Goal: Task Accomplishment & Management: Complete application form

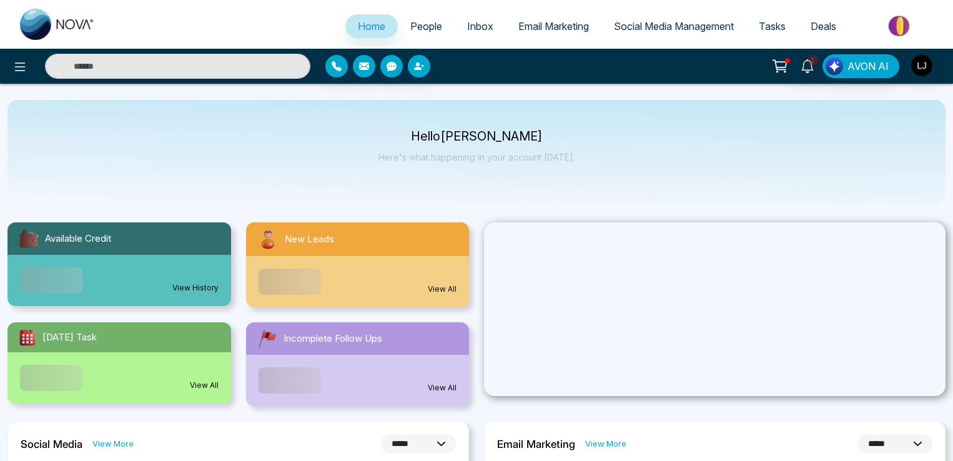
select select "*"
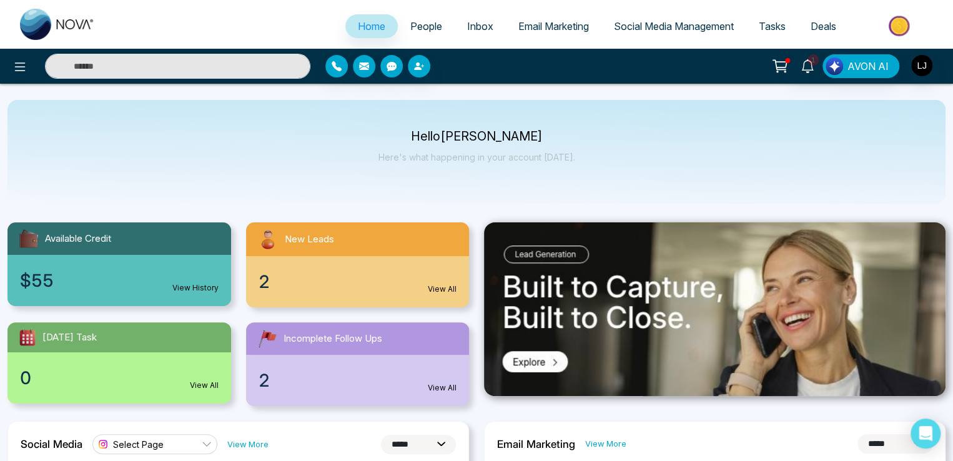
click at [420, 18] on link "People" at bounding box center [426, 26] width 57 height 24
click at [420, 26] on span "People" at bounding box center [426, 26] width 32 height 12
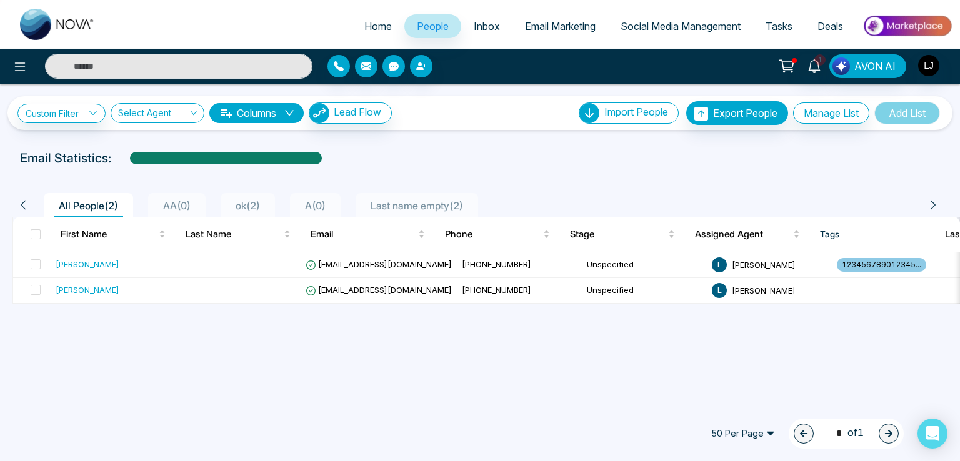
click at [370, 455] on div "50 Per Page 1 * of 1" at bounding box center [480, 433] width 960 height 55
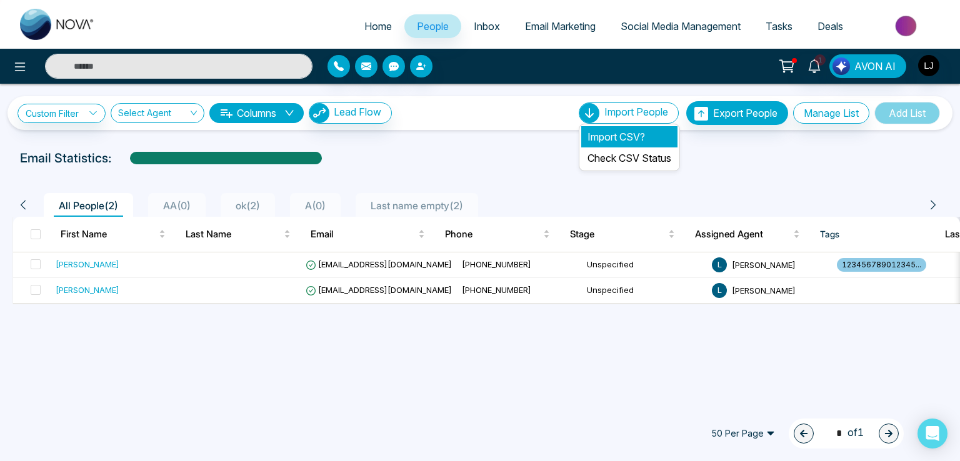
click at [600, 130] on li "Import CSV?" at bounding box center [629, 136] width 96 height 21
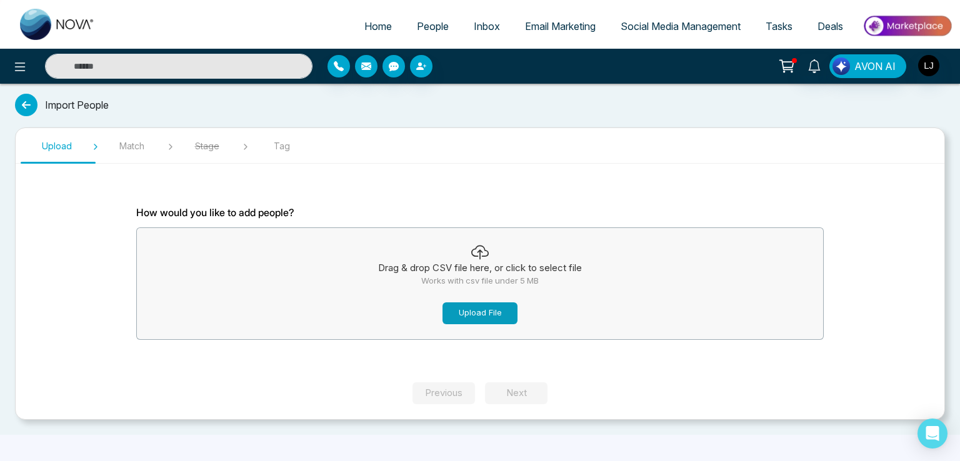
click at [472, 312] on button "Upload File" at bounding box center [479, 313] width 75 height 22
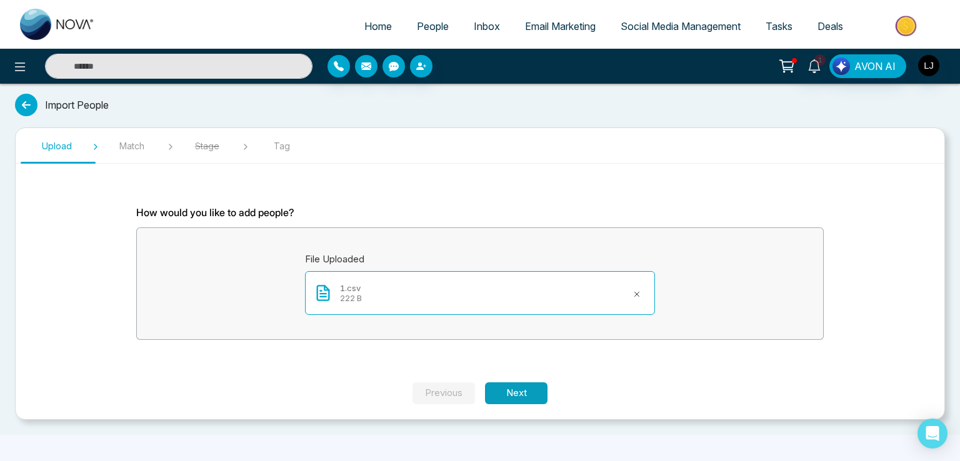
click at [528, 385] on button "Next" at bounding box center [516, 393] width 62 height 22
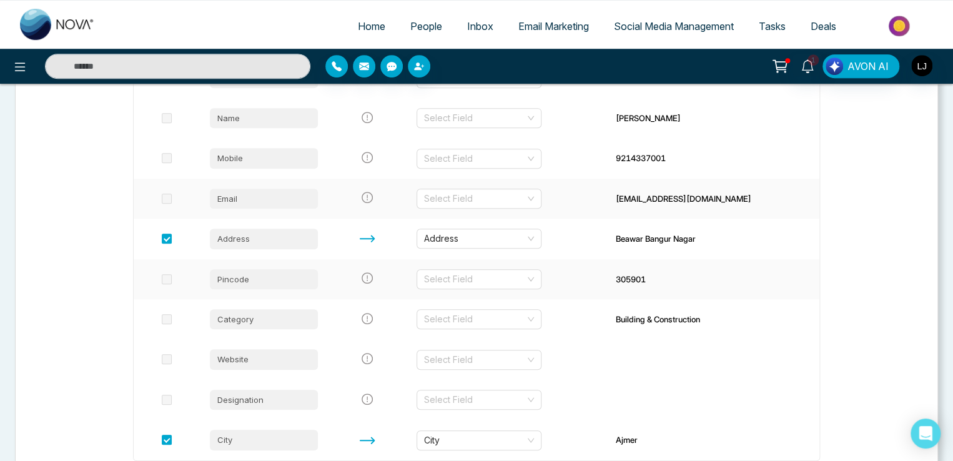
scroll to position [250, 0]
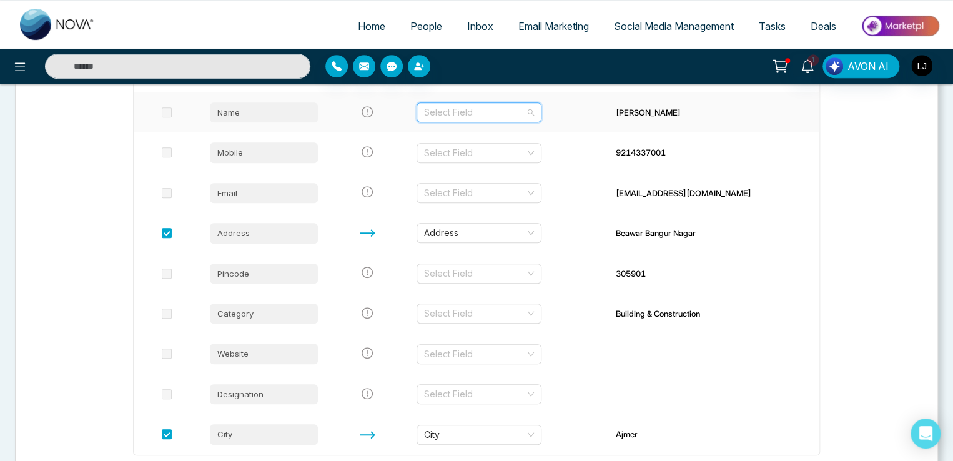
click at [451, 116] on input "search" at bounding box center [474, 112] width 101 height 19
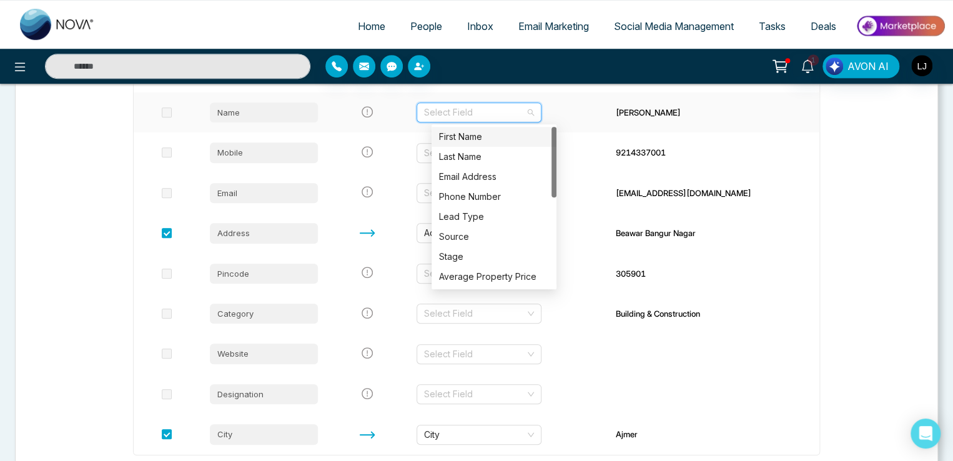
click at [464, 141] on div "First Name" at bounding box center [494, 137] width 110 height 14
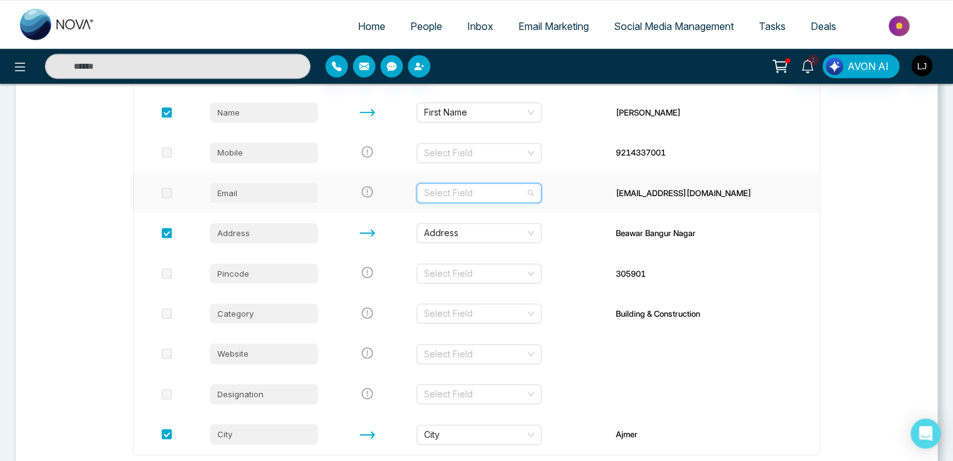
click at [494, 186] on input "search" at bounding box center [474, 193] width 101 height 19
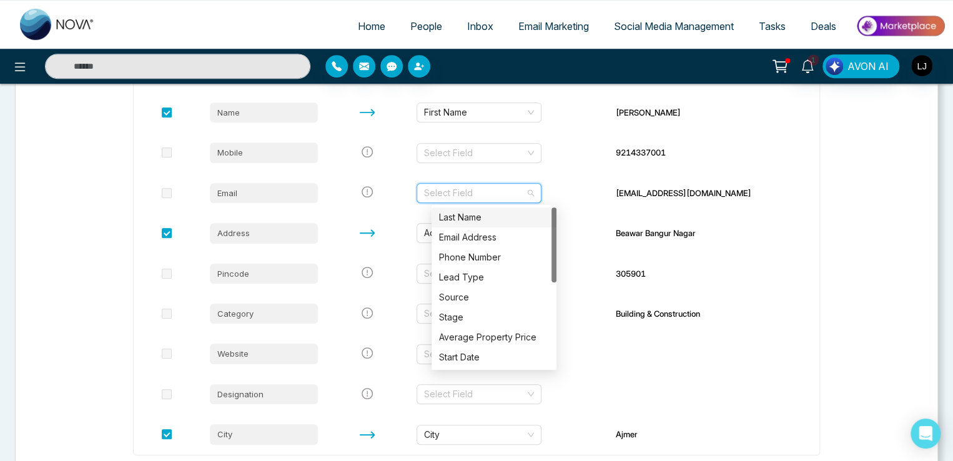
click at [410, 31] on span "People" at bounding box center [426, 26] width 32 height 12
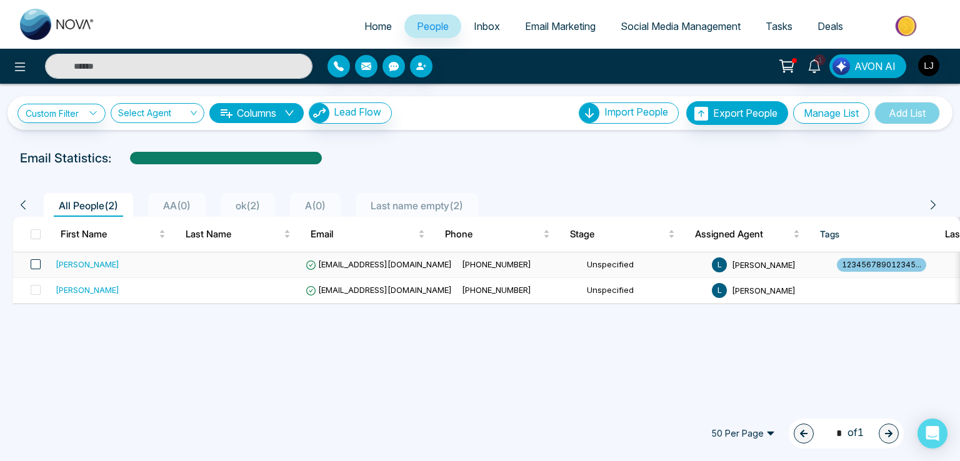
click at [39, 261] on span at bounding box center [36, 264] width 10 height 10
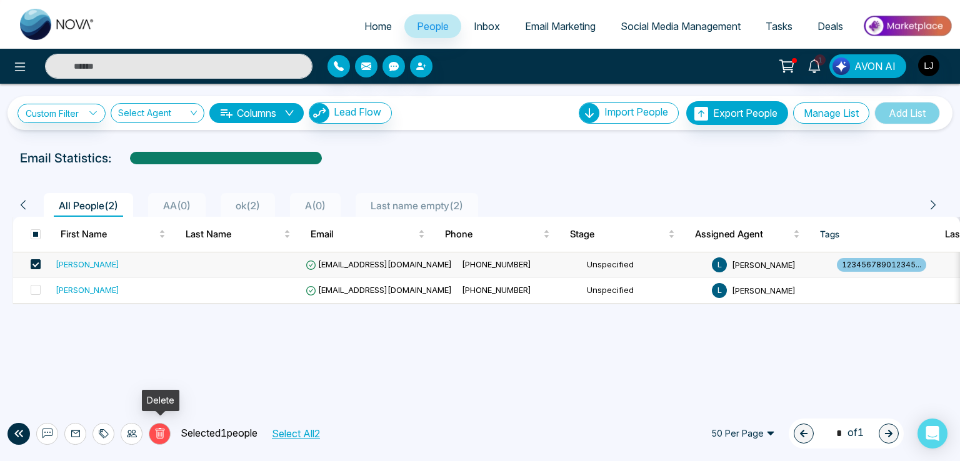
click at [166, 432] on button "Delete" at bounding box center [160, 434] width 22 height 22
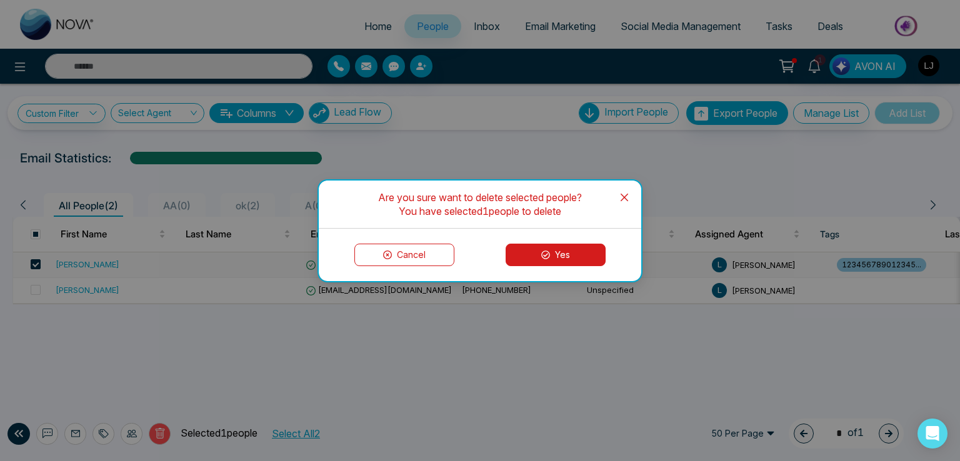
click at [531, 251] on button "Yes" at bounding box center [555, 255] width 100 height 22
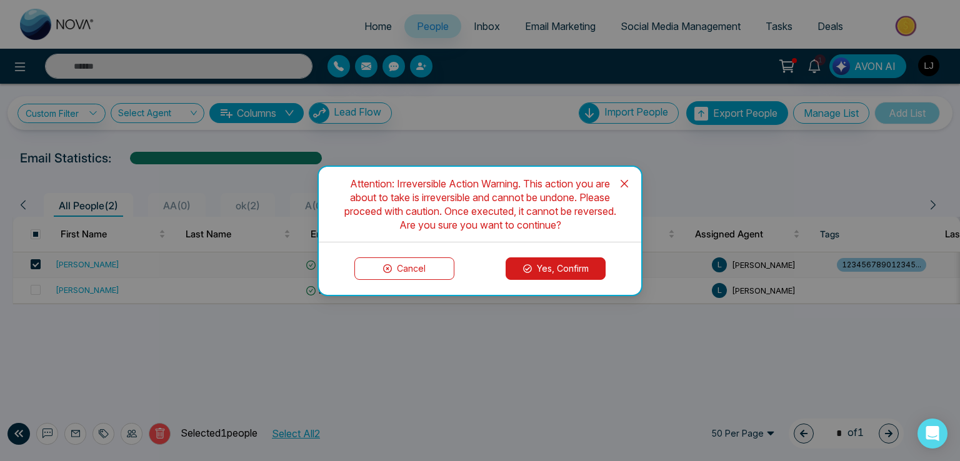
click at [530, 258] on button "Yes, Confirm" at bounding box center [555, 268] width 100 height 22
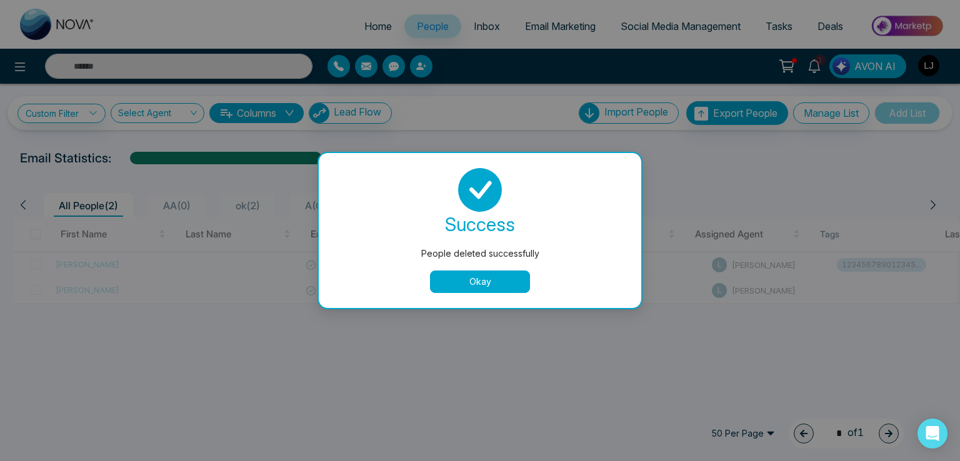
click at [481, 283] on button "Okay" at bounding box center [480, 281] width 100 height 22
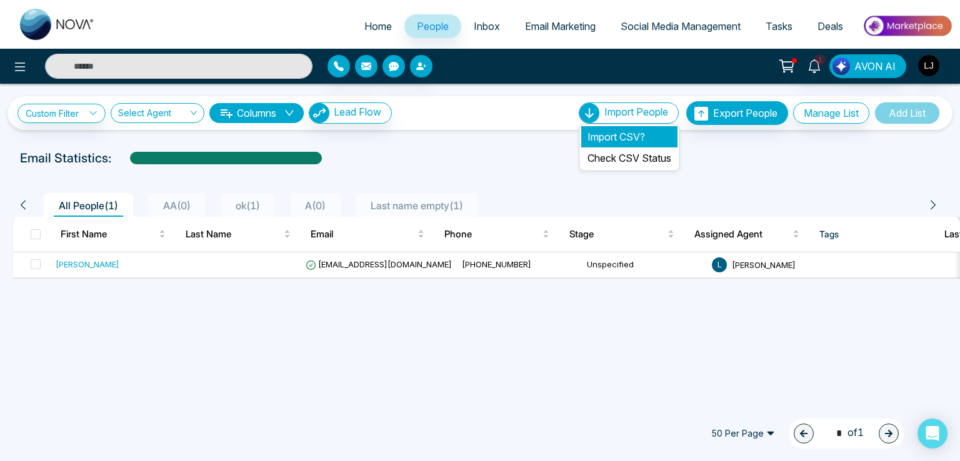
click at [616, 131] on li "Import CSV?" at bounding box center [629, 136] width 96 height 21
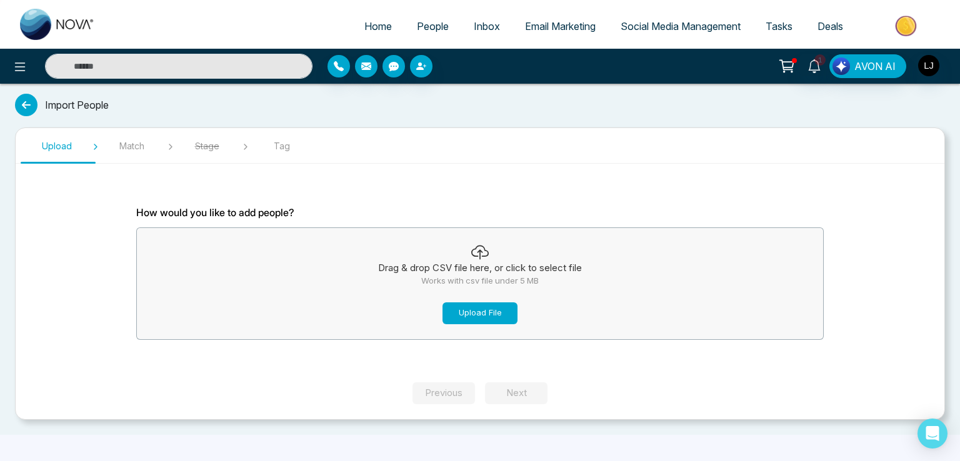
click at [487, 312] on button "Upload File" at bounding box center [479, 313] width 75 height 22
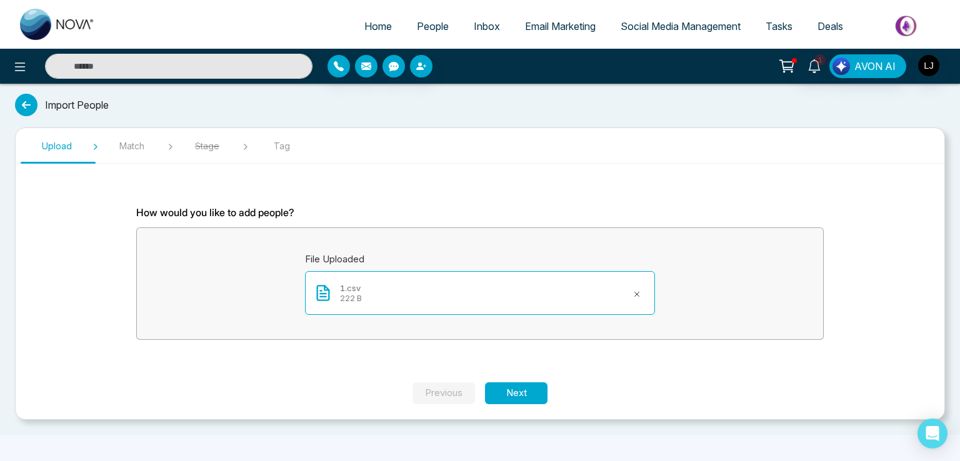
click at [517, 370] on section "How would you like to add people? File Uploaded 1.csv 222 B" at bounding box center [480, 278] width 750 height 209
click at [517, 392] on button "Next" at bounding box center [516, 393] width 62 height 22
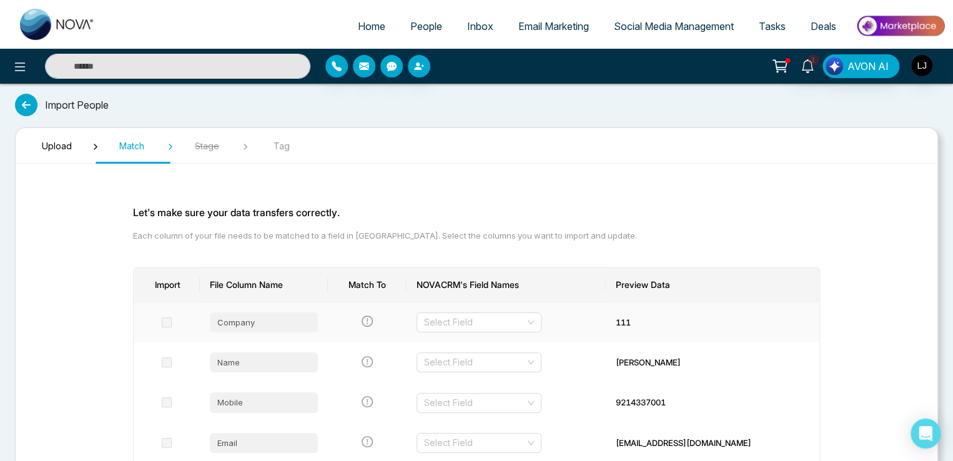
scroll to position [125, 0]
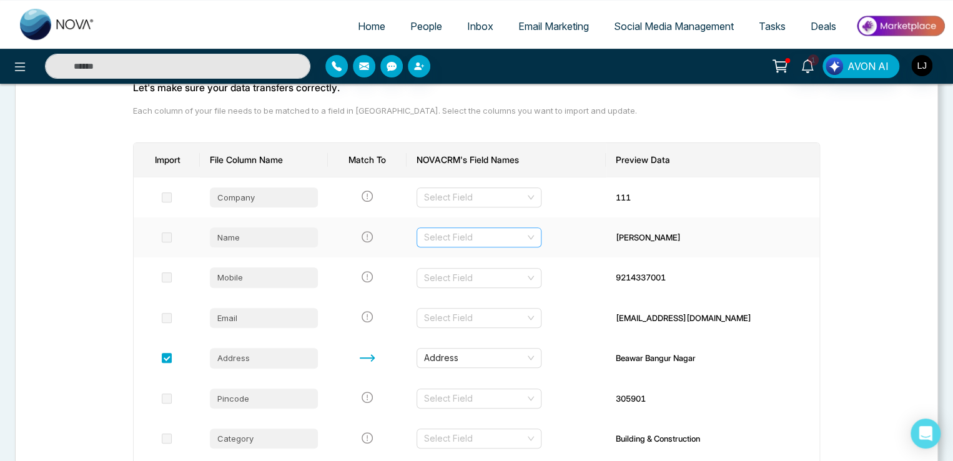
click at [465, 233] on input "search" at bounding box center [474, 237] width 101 height 19
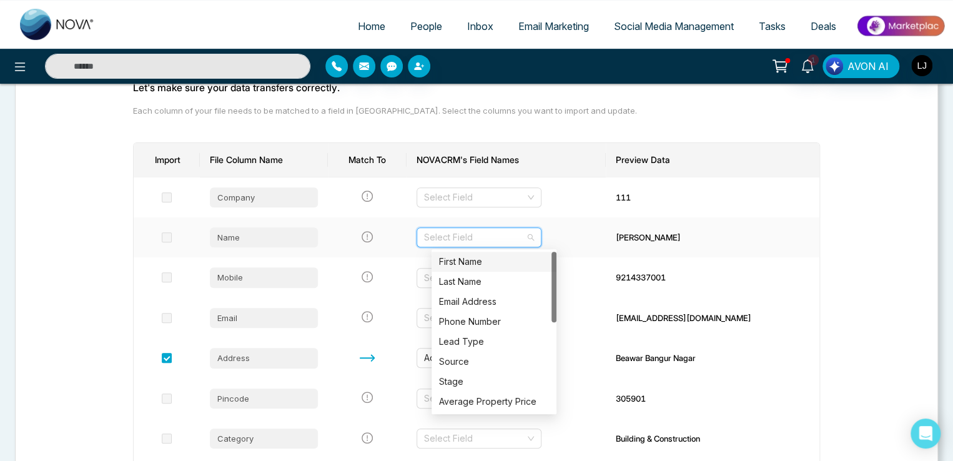
click at [467, 260] on div "First Name" at bounding box center [494, 262] width 110 height 14
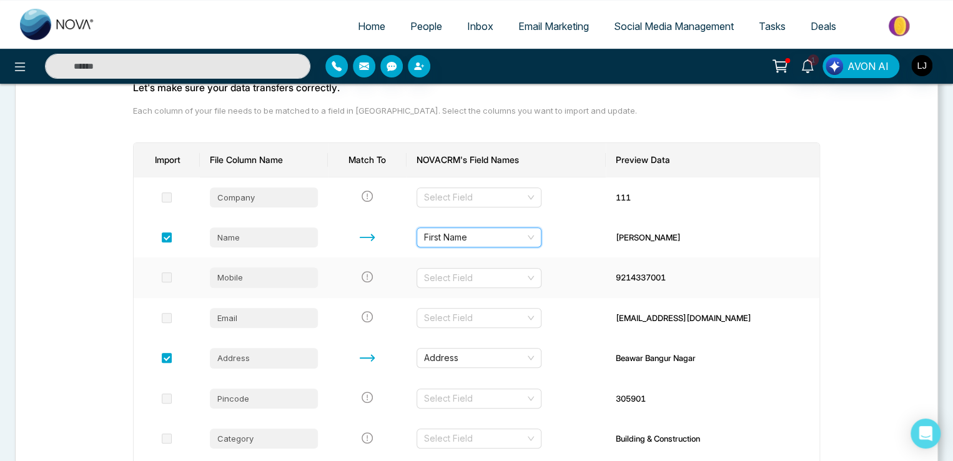
click at [400, 282] on td at bounding box center [367, 277] width 79 height 40
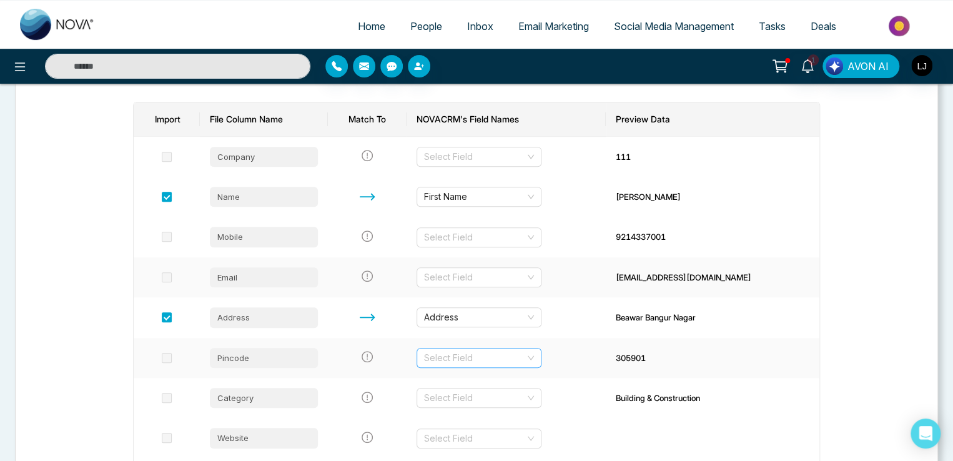
scroll to position [187, 0]
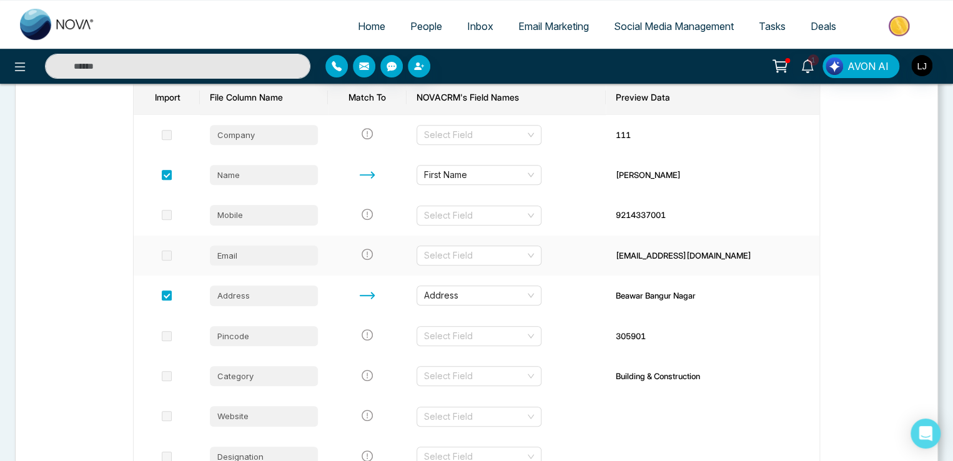
click at [466, 242] on td "Select Field" at bounding box center [506, 256] width 199 height 40
click at [467, 251] on input "search" at bounding box center [474, 255] width 101 height 19
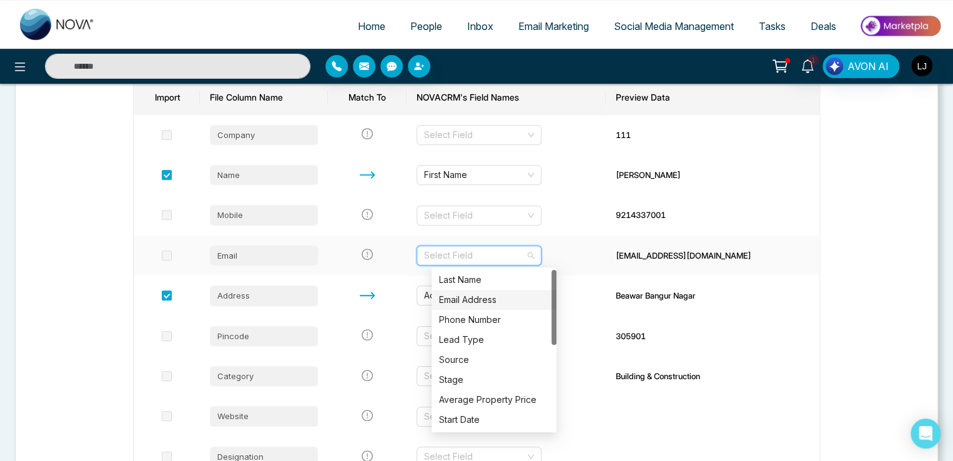
click at [462, 303] on div "Email Address" at bounding box center [494, 300] width 110 height 14
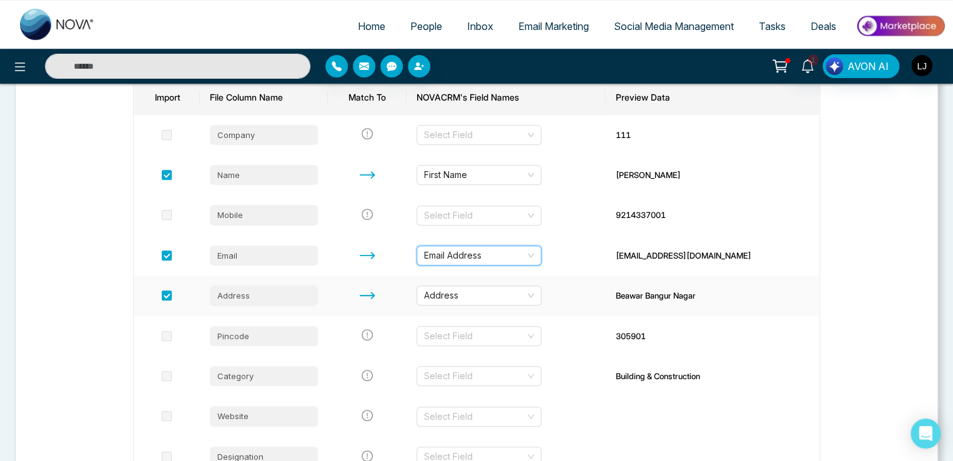
click at [606, 287] on td "Address" at bounding box center [506, 295] width 199 height 40
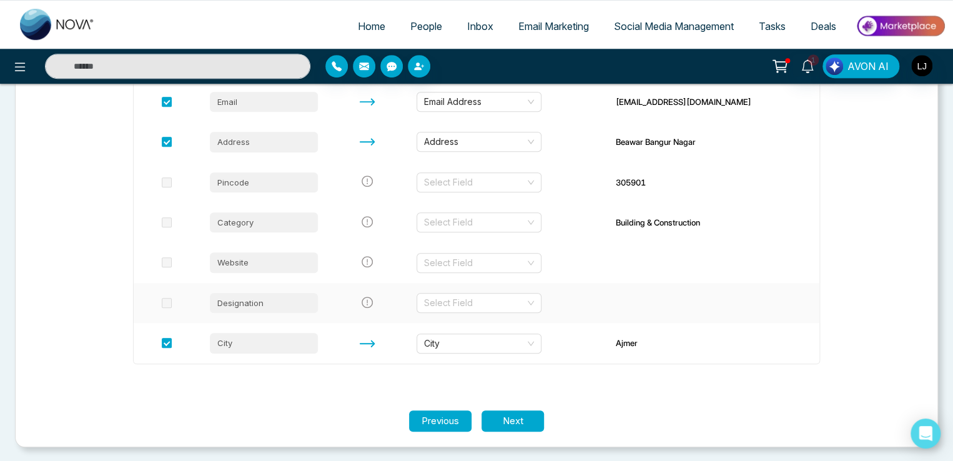
scroll to position [342, 0]
click at [527, 435] on section "Upload Match Stage Tag Let's make sure your data transfers correctly. Each colu…" at bounding box center [476, 116] width 923 height 661
click at [527, 431] on section "Upload Match Stage Tag Let's make sure your data transfers correctly. Each colu…" at bounding box center [476, 116] width 923 height 661
click at [522, 414] on button "Next" at bounding box center [513, 421] width 62 height 22
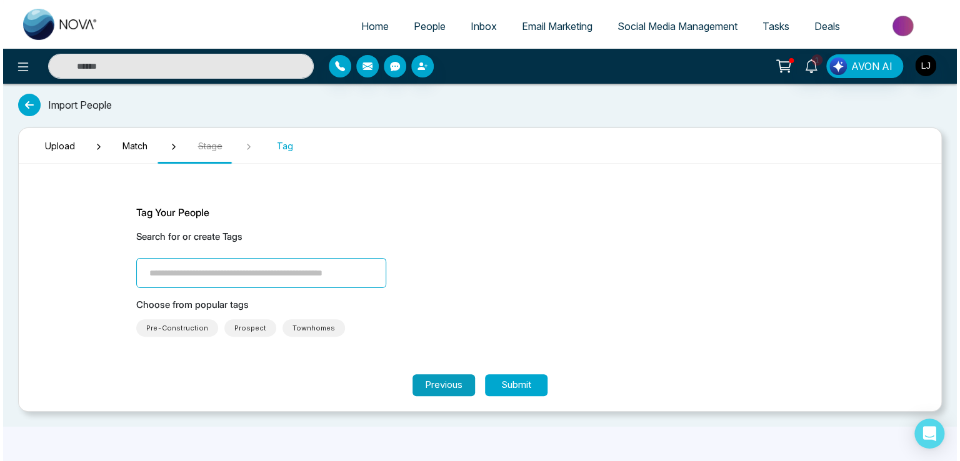
scroll to position [0, 0]
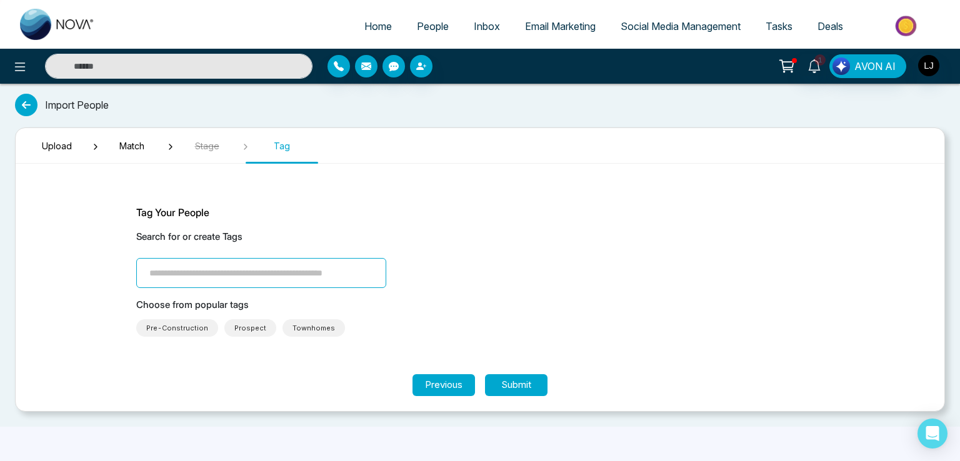
click at [177, 322] on span "Pre-Construction" at bounding box center [177, 328] width 62 height 12
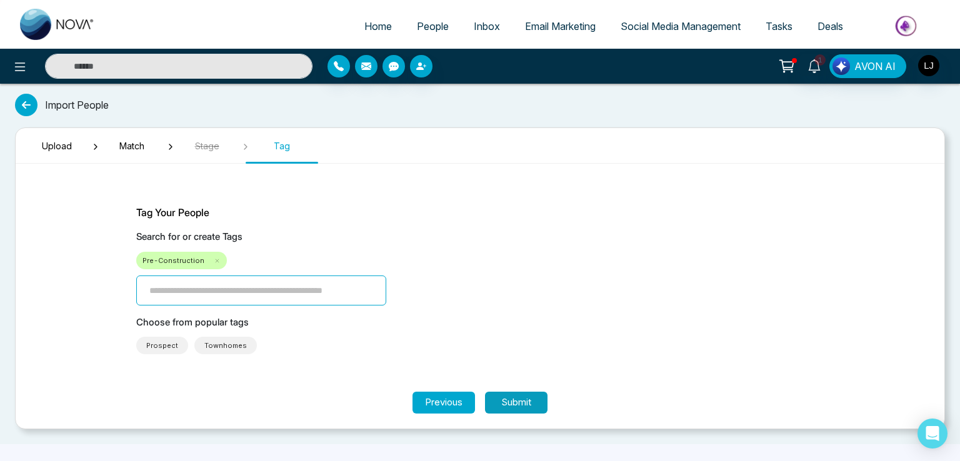
click at [527, 404] on button "Submit" at bounding box center [516, 403] width 62 height 22
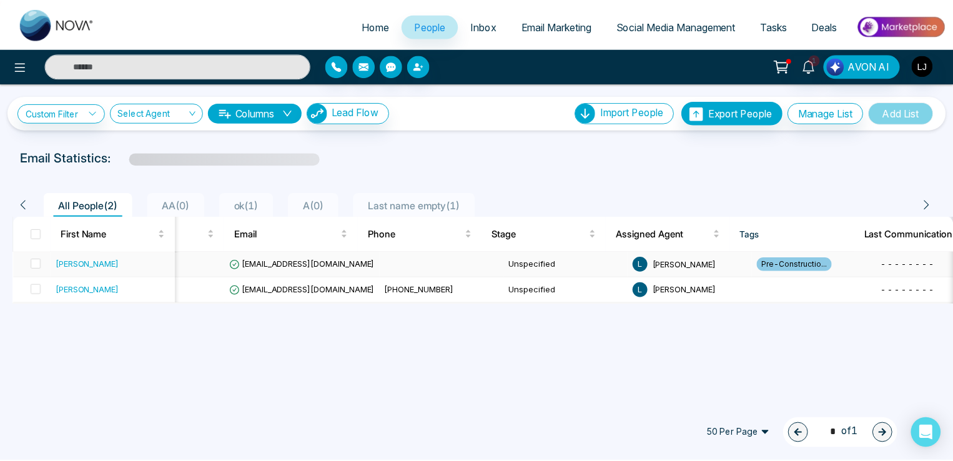
scroll to position [0, 77]
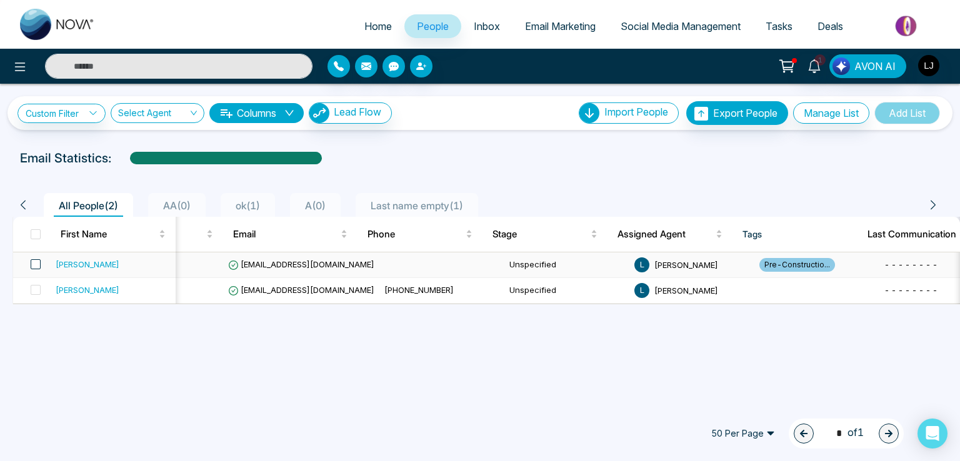
click at [32, 263] on span at bounding box center [36, 264] width 10 height 10
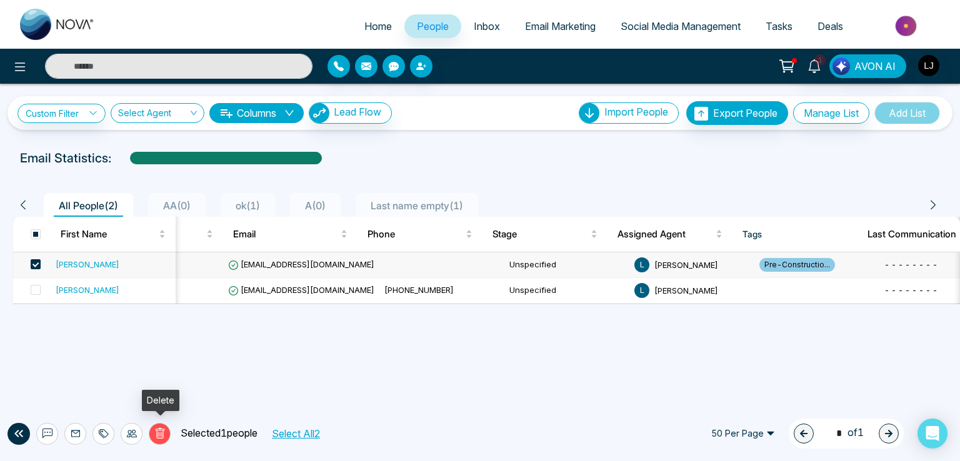
click at [164, 432] on icon at bounding box center [159, 433] width 11 height 11
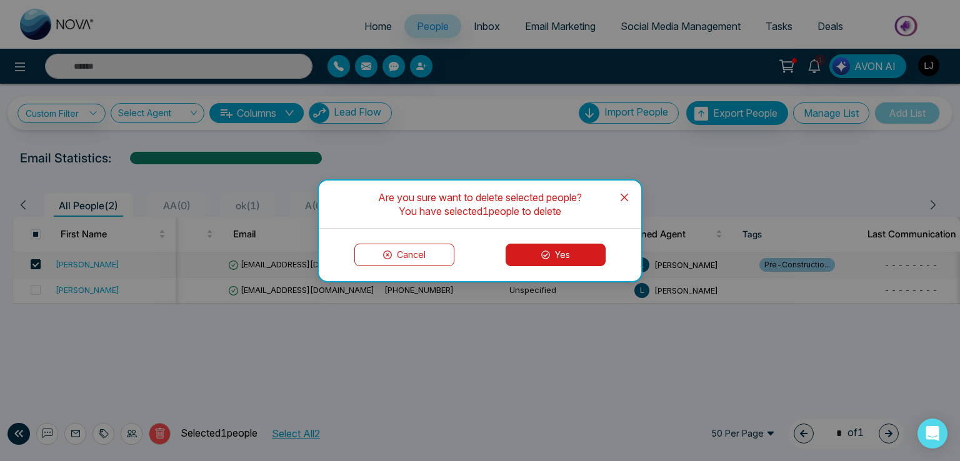
click at [560, 238] on div "Cancel Yes" at bounding box center [480, 255] width 322 height 52
click at [559, 256] on button "Yes" at bounding box center [555, 255] width 100 height 22
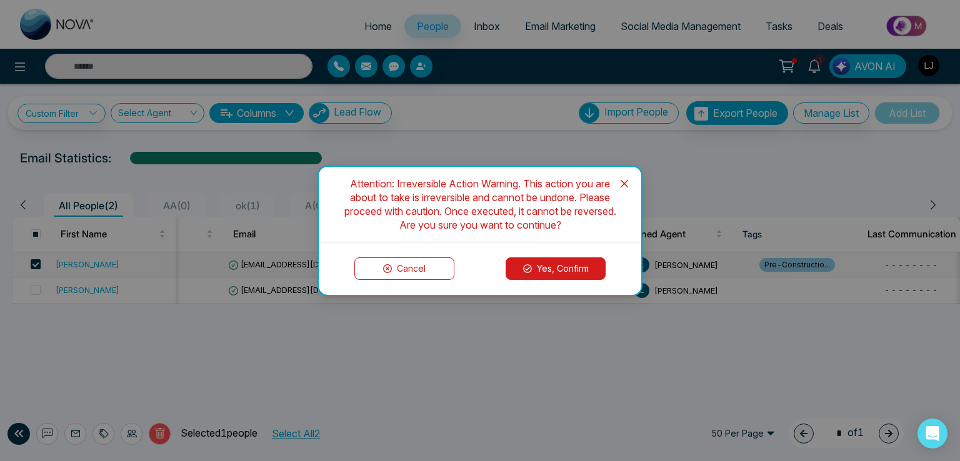
click at [555, 262] on button "Yes, Confirm" at bounding box center [555, 268] width 100 height 22
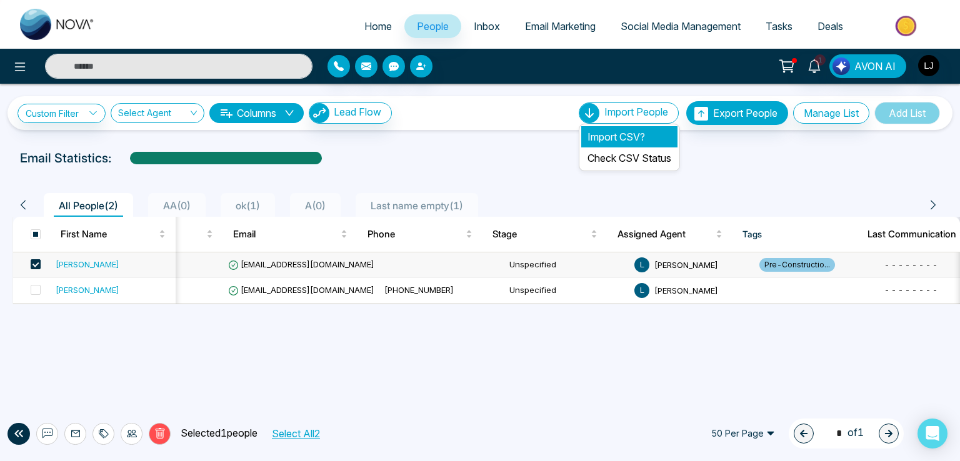
click at [610, 131] on li "Import CSV?" at bounding box center [629, 136] width 96 height 21
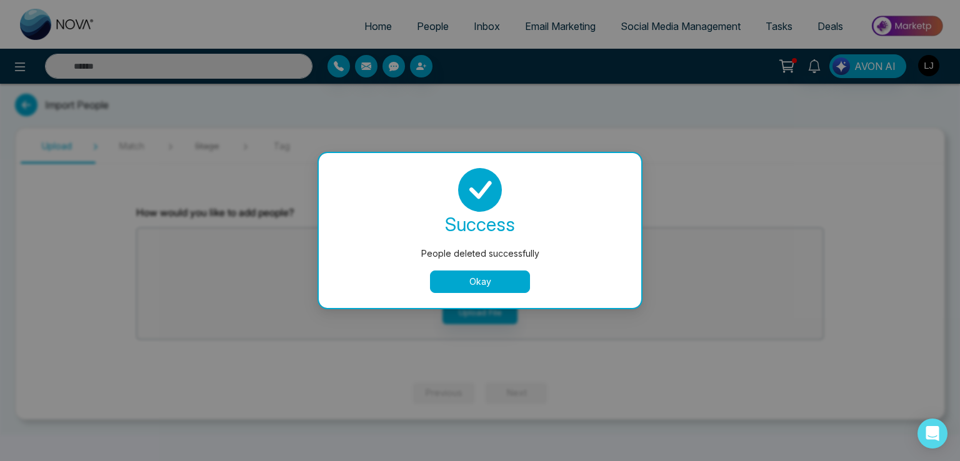
click at [477, 286] on button "Okay" at bounding box center [480, 281] width 100 height 22
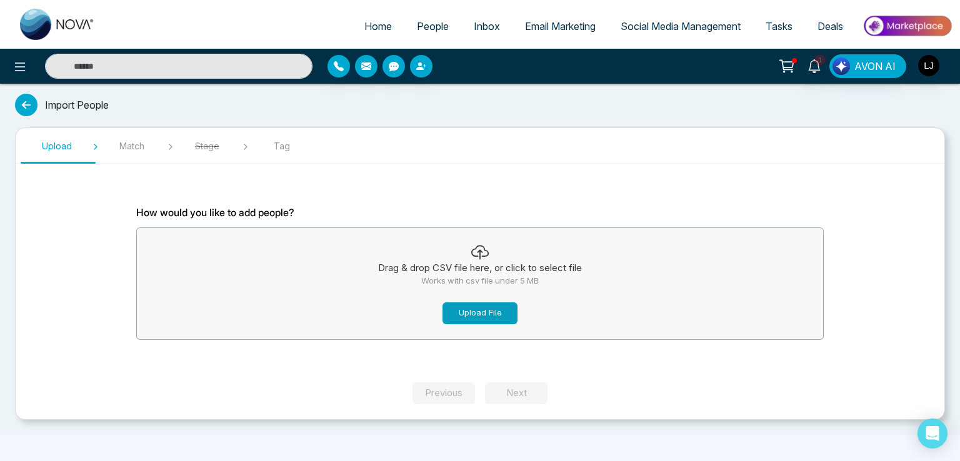
click at [479, 307] on button "Upload File" at bounding box center [479, 313] width 75 height 22
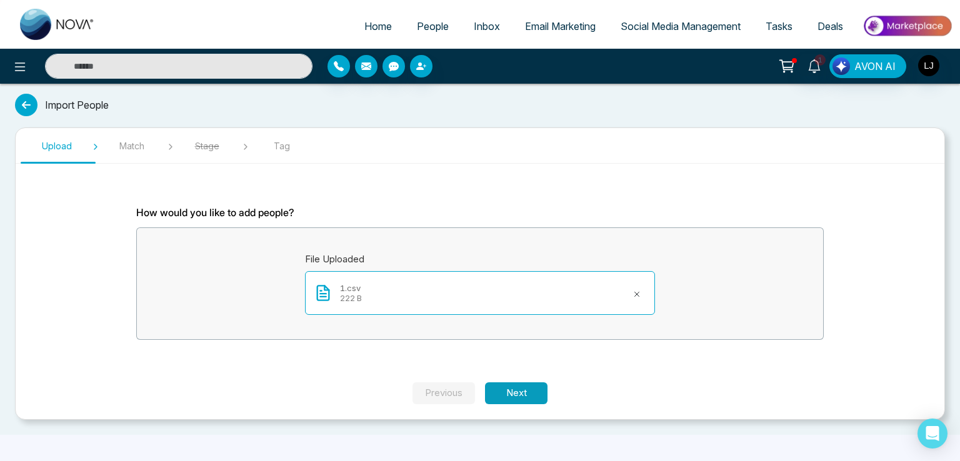
click at [520, 394] on button "Next" at bounding box center [516, 393] width 62 height 22
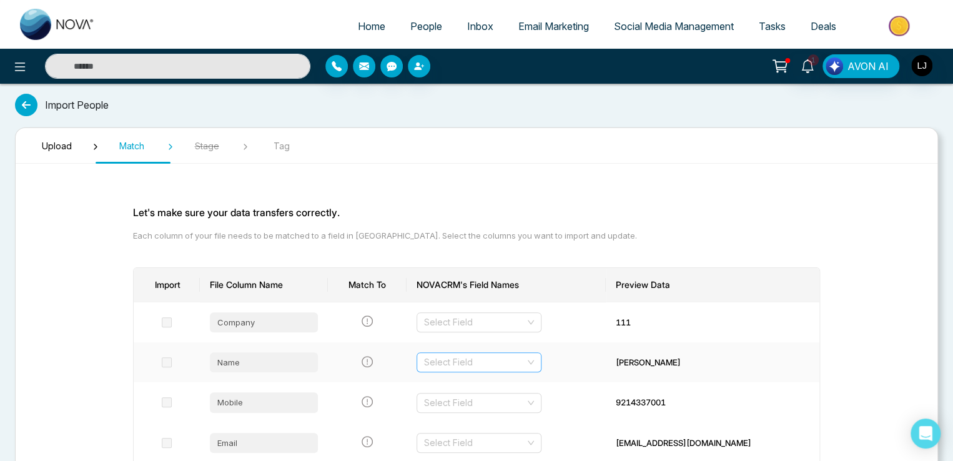
click at [475, 363] on input "search" at bounding box center [474, 362] width 101 height 19
click at [456, 385] on div "First Name" at bounding box center [494, 387] width 110 height 14
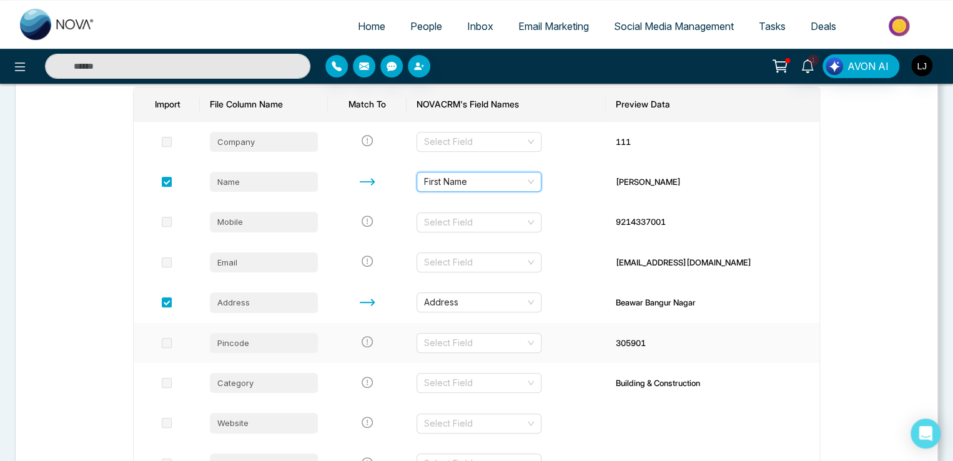
scroll to position [187, 0]
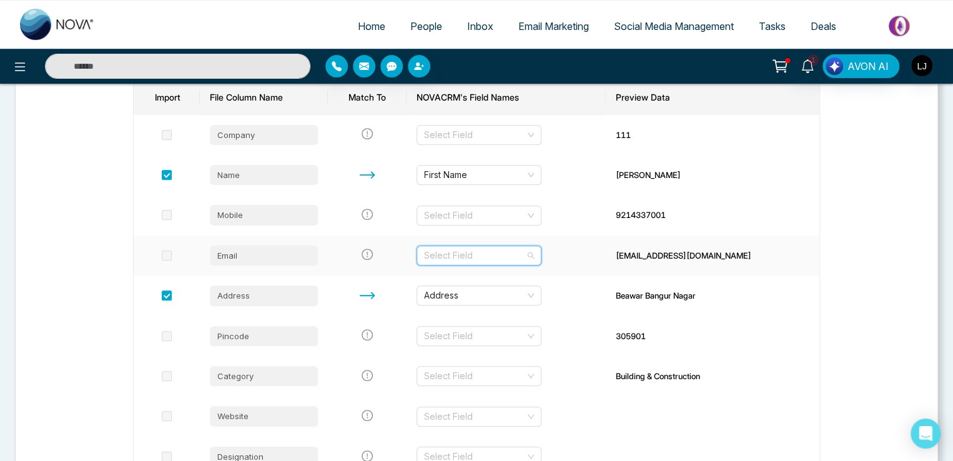
click at [482, 251] on input "search" at bounding box center [474, 255] width 101 height 19
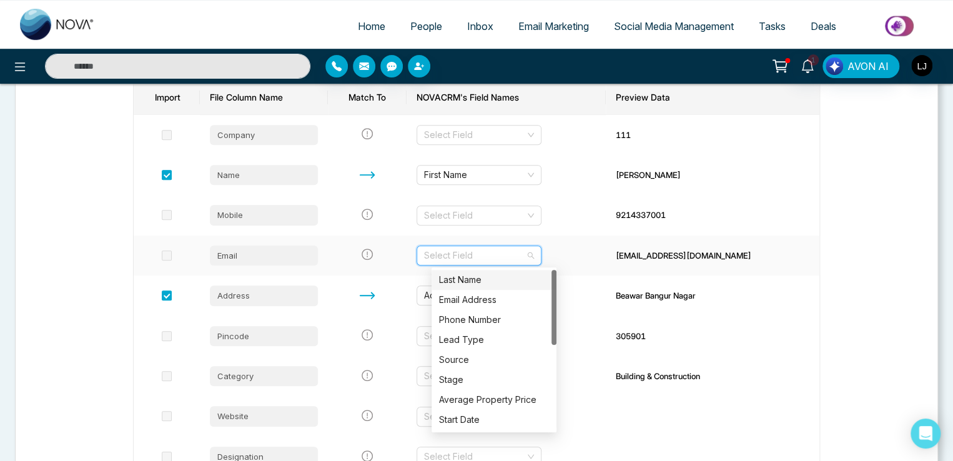
click at [475, 279] on div "Last Name" at bounding box center [494, 280] width 110 height 14
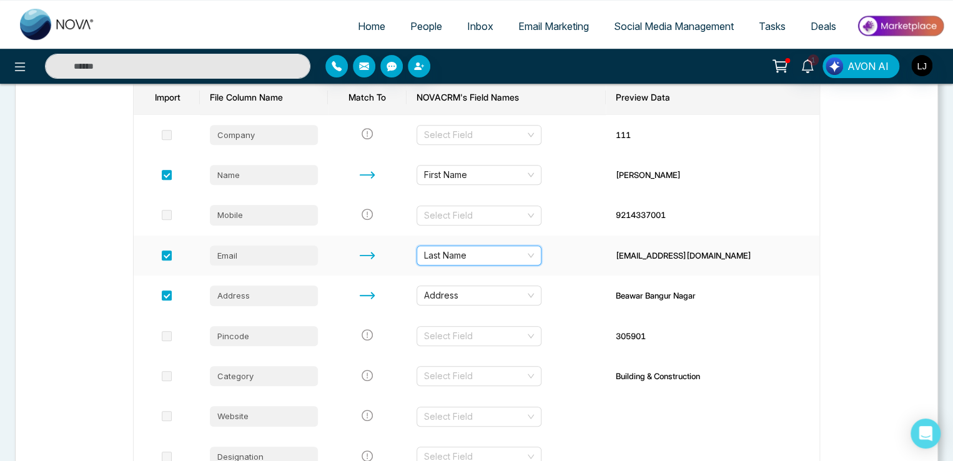
click at [470, 254] on span "Last Name" at bounding box center [479, 255] width 110 height 19
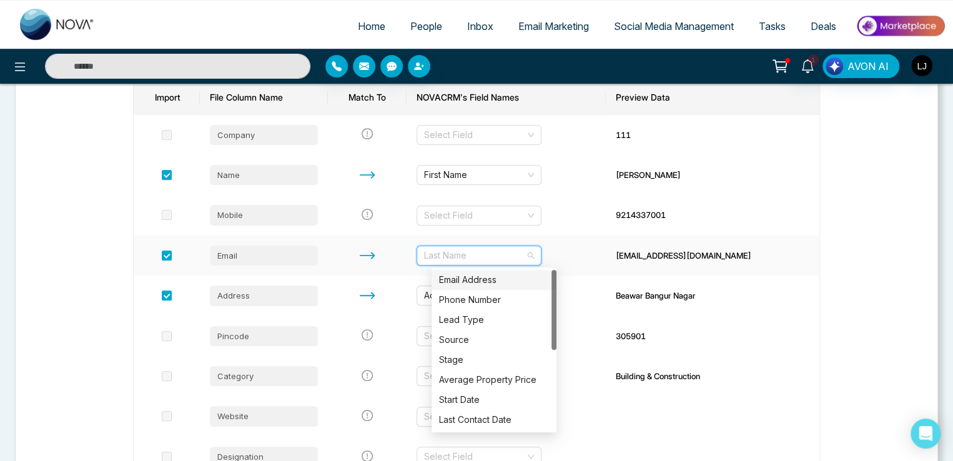
click at [463, 277] on div "Email Address" at bounding box center [494, 280] width 110 height 14
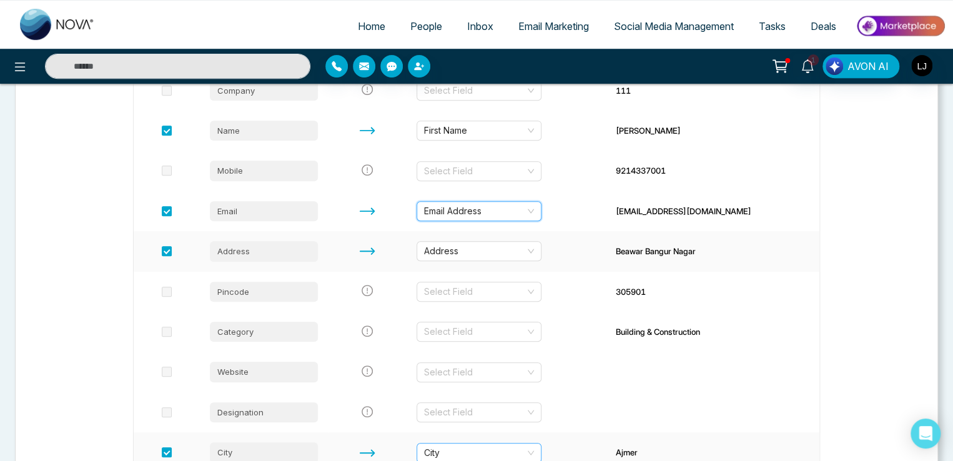
scroll to position [342, 0]
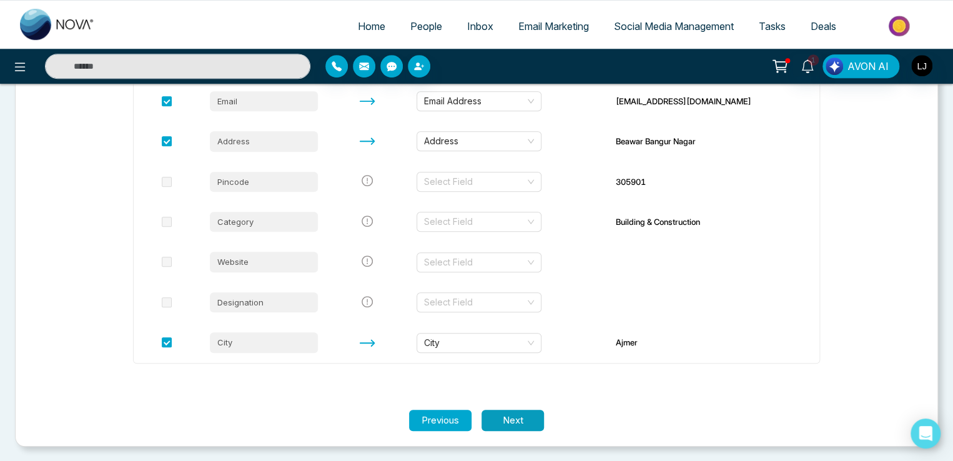
click at [520, 426] on button "Next" at bounding box center [513, 421] width 62 height 22
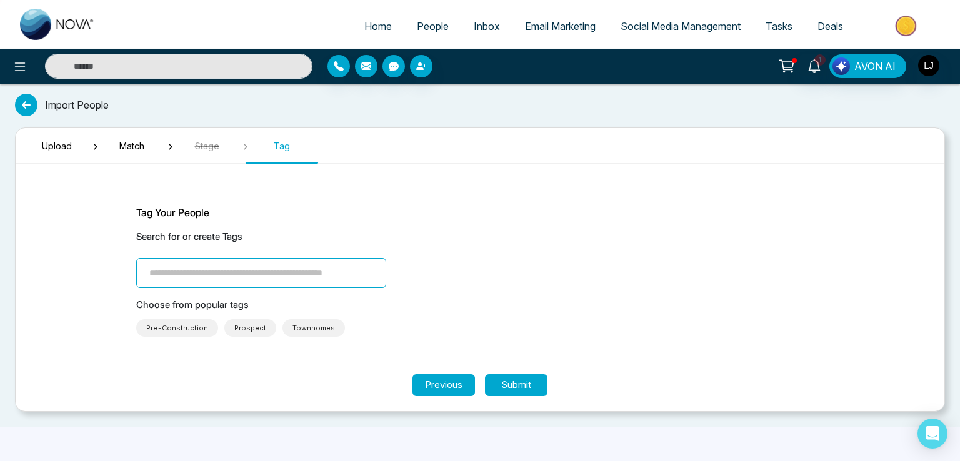
click at [239, 271] on input "search" at bounding box center [261, 273] width 250 height 30
type input "*"
type input "*********"
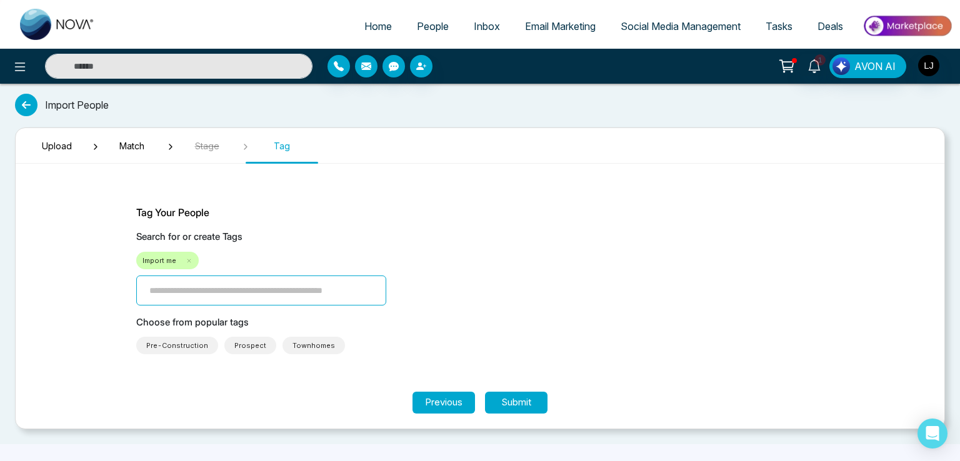
click at [527, 403] on button "Submit" at bounding box center [516, 403] width 62 height 22
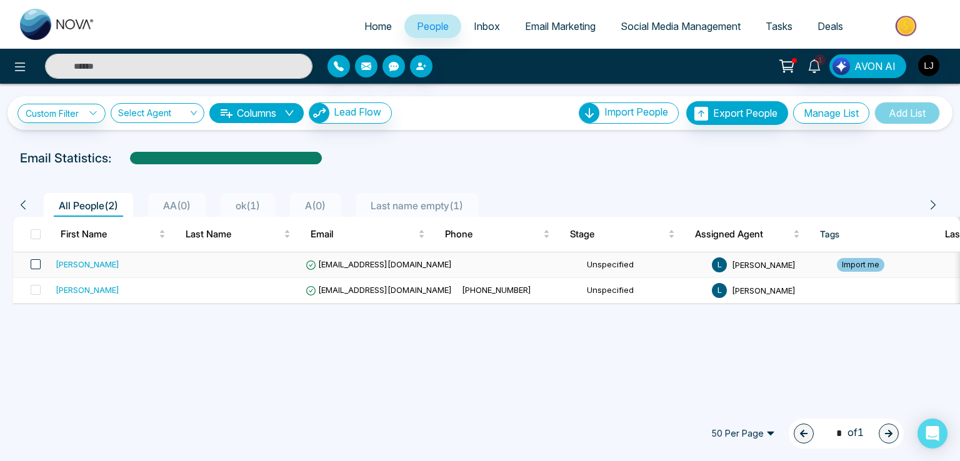
click at [36, 263] on span at bounding box center [36, 264] width 10 height 10
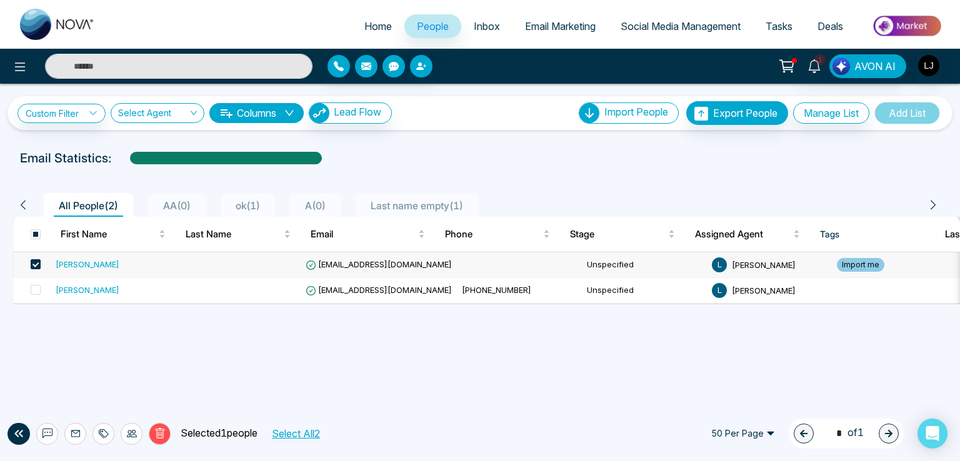
click at [163, 429] on icon at bounding box center [159, 433] width 11 height 11
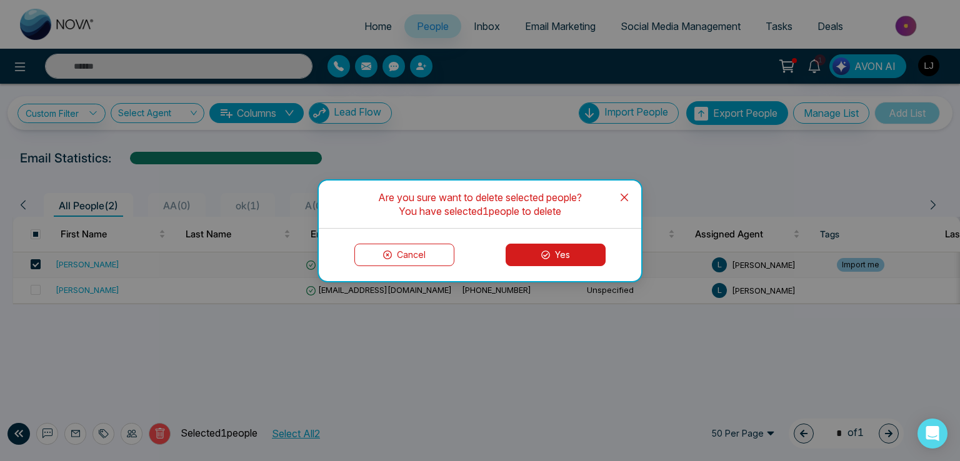
click at [562, 244] on button "Yes" at bounding box center [555, 255] width 100 height 22
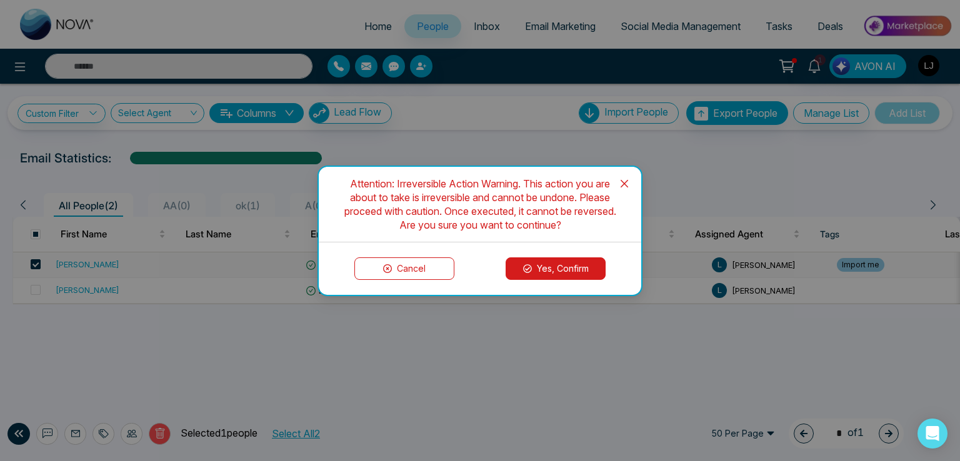
click at [543, 267] on button "Yes, Confirm" at bounding box center [555, 268] width 100 height 22
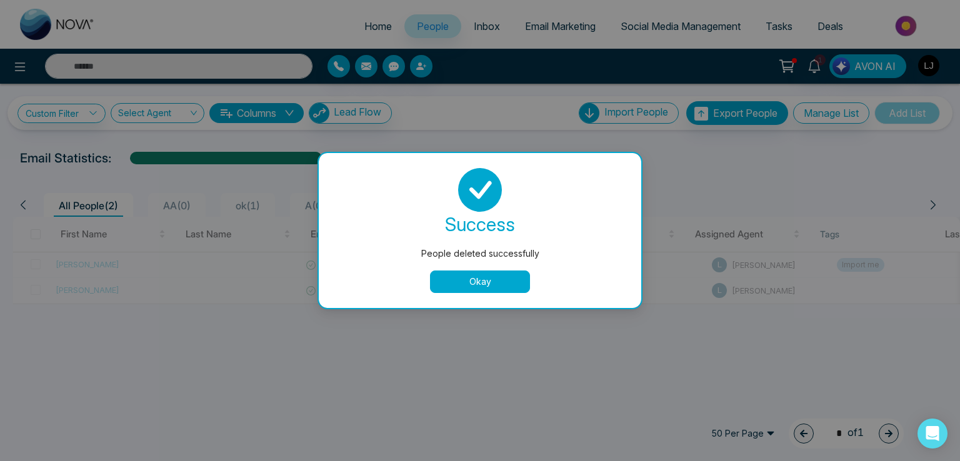
click at [462, 290] on button "Okay" at bounding box center [480, 281] width 100 height 22
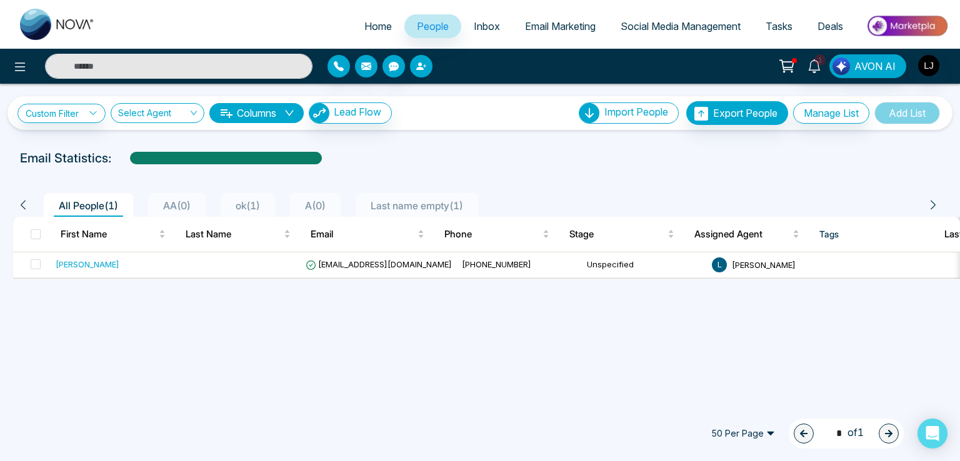
click at [423, 67] on icon "button" at bounding box center [421, 66] width 10 height 10
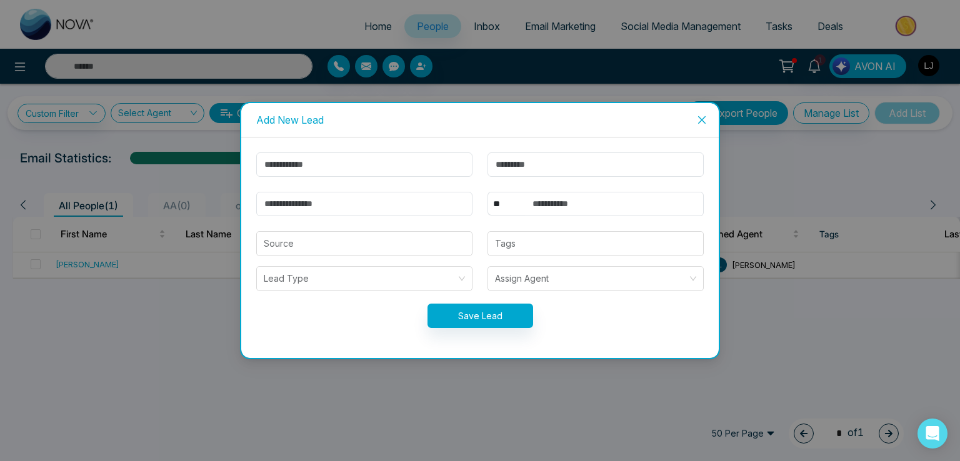
click at [299, 178] on form "** **** *** *** *** **** *** Source Tags Lead Type Assign Agent Save Lead" at bounding box center [480, 247] width 462 height 191
click at [299, 171] on input "text" at bounding box center [364, 164] width 216 height 24
type input "******"
click at [300, 209] on input "email" at bounding box center [364, 204] width 216 height 24
type input "**********"
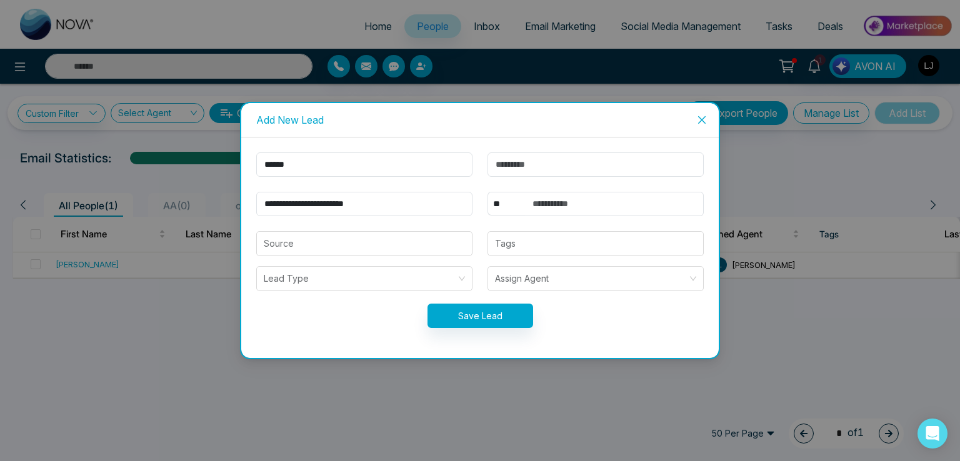
click at [707, 118] on icon "close" at bounding box center [702, 120] width 10 height 10
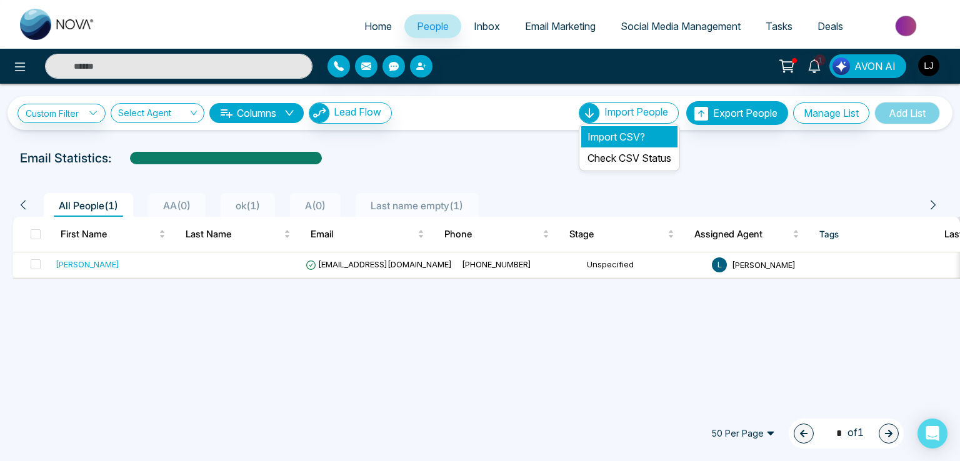
click at [622, 138] on li "Import CSV?" at bounding box center [629, 136] width 96 height 21
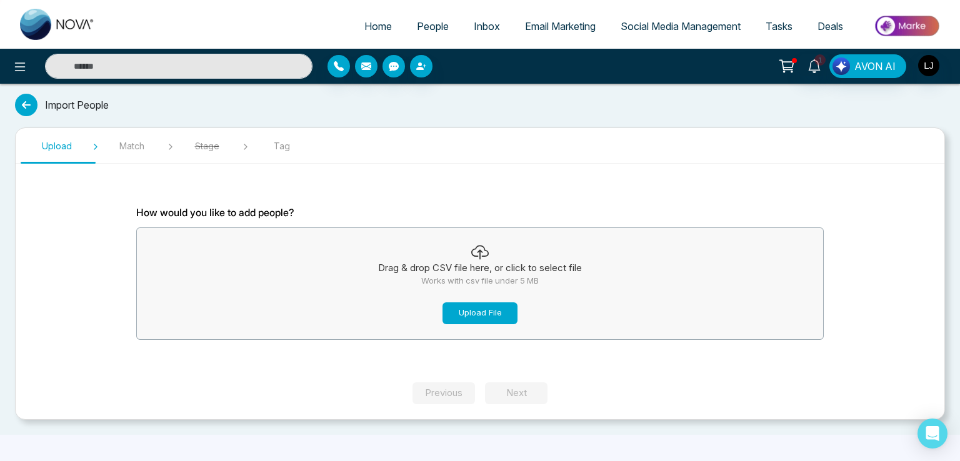
click at [471, 310] on button "Upload File" at bounding box center [479, 313] width 75 height 22
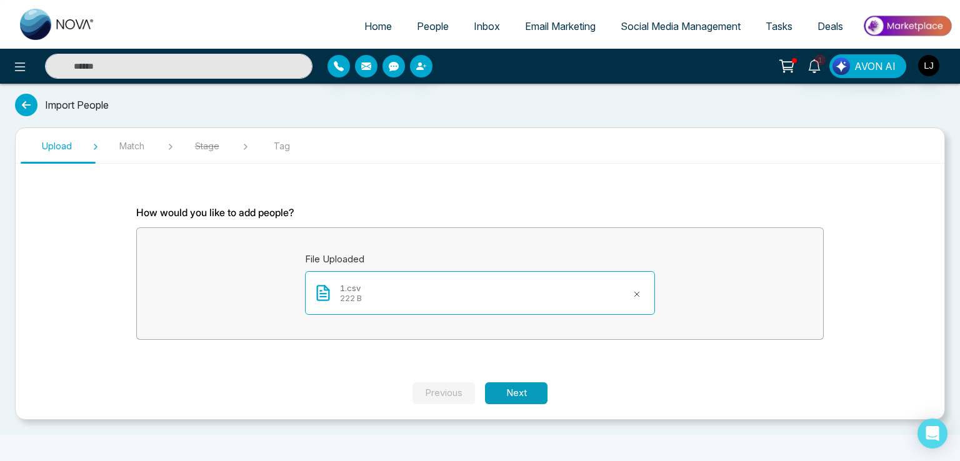
click at [514, 393] on button "Next" at bounding box center [516, 393] width 62 height 22
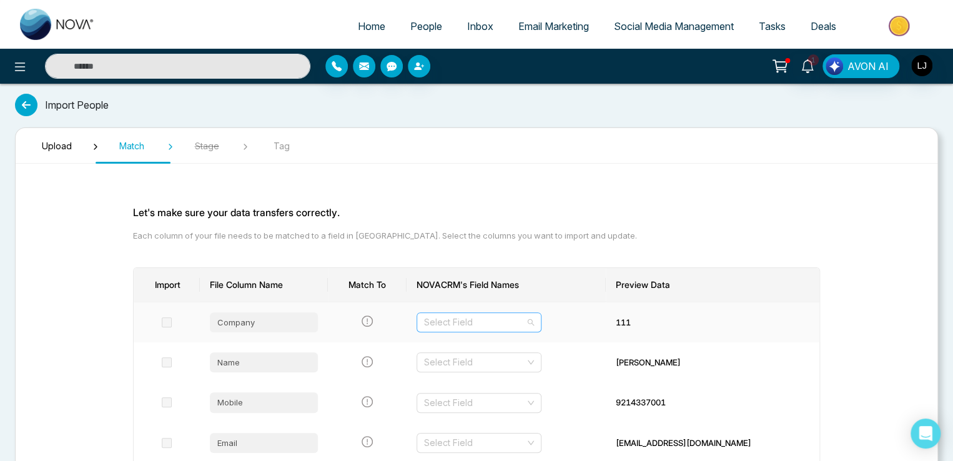
click at [472, 316] on input "search" at bounding box center [474, 322] width 101 height 19
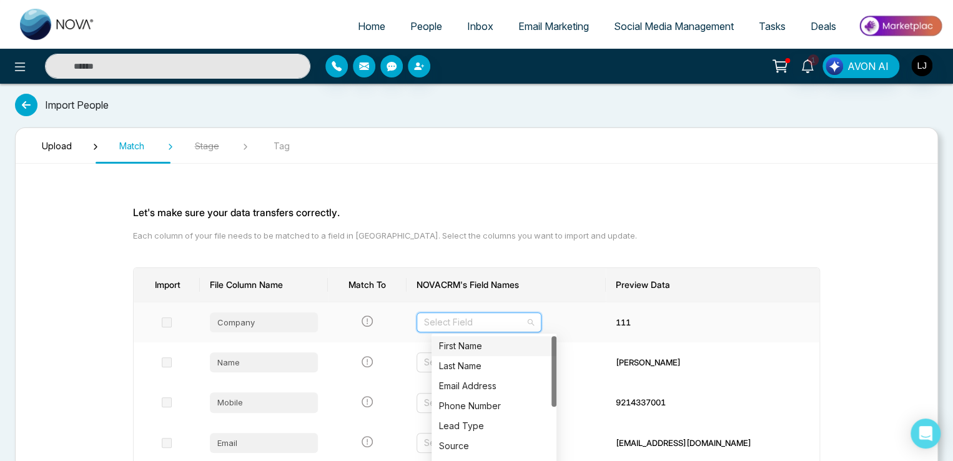
click at [642, 320] on td "111" at bounding box center [713, 322] width 214 height 40
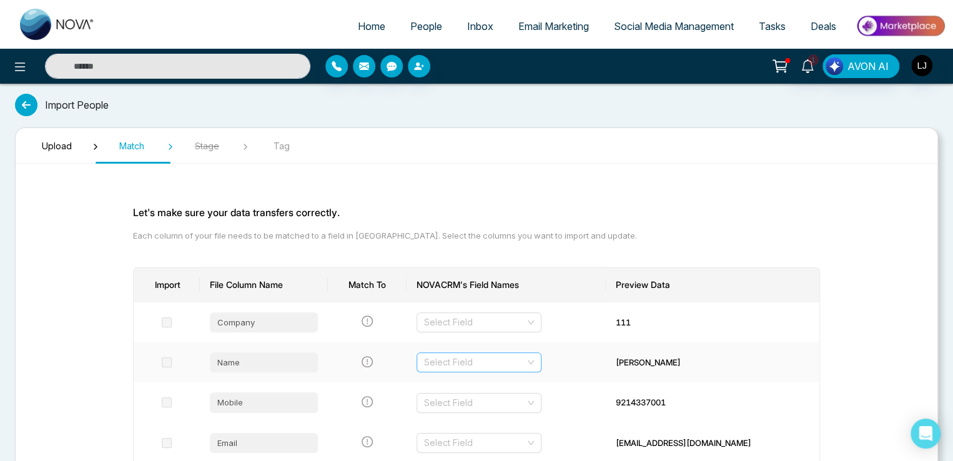
click at [497, 365] on input "search" at bounding box center [474, 362] width 101 height 19
click at [465, 385] on div "First Name" at bounding box center [494, 387] width 110 height 14
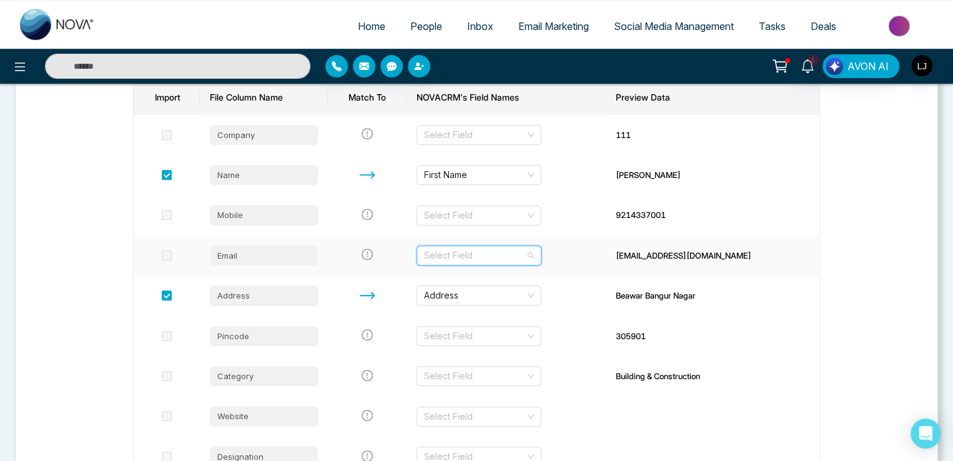
click at [482, 251] on input "search" at bounding box center [474, 255] width 101 height 19
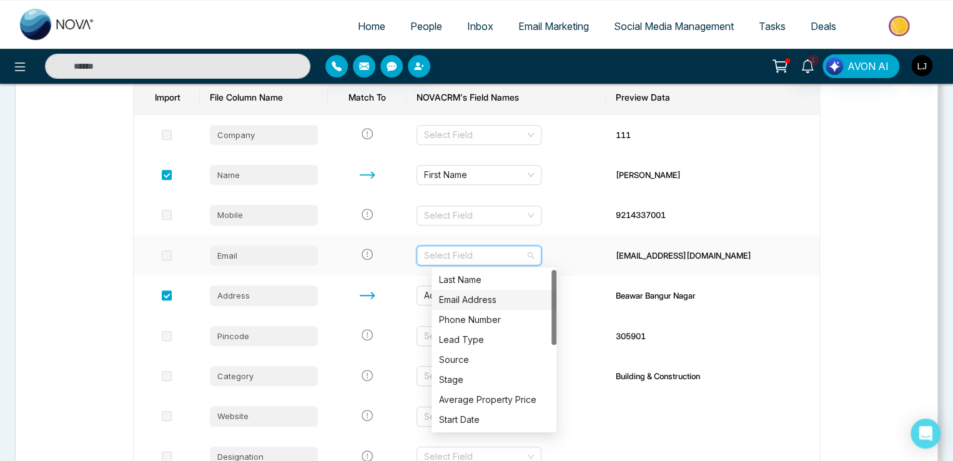
click at [461, 295] on div "Email Address" at bounding box center [494, 300] width 110 height 14
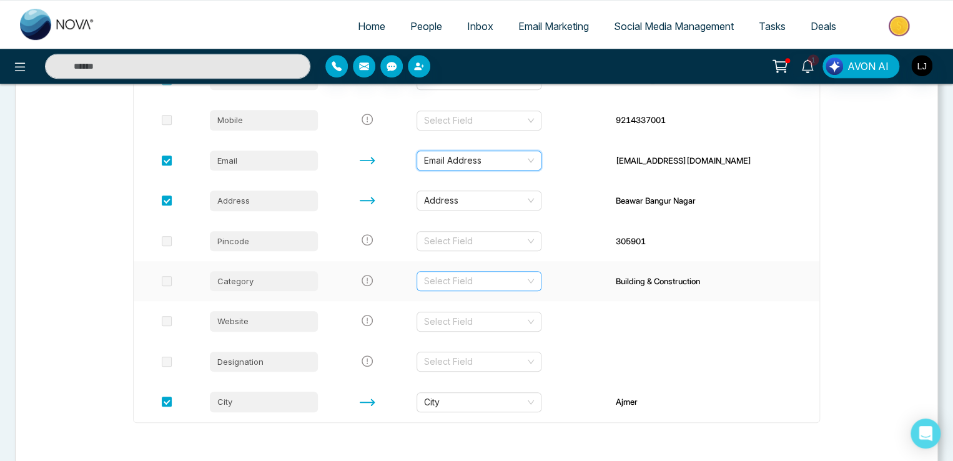
scroll to position [342, 0]
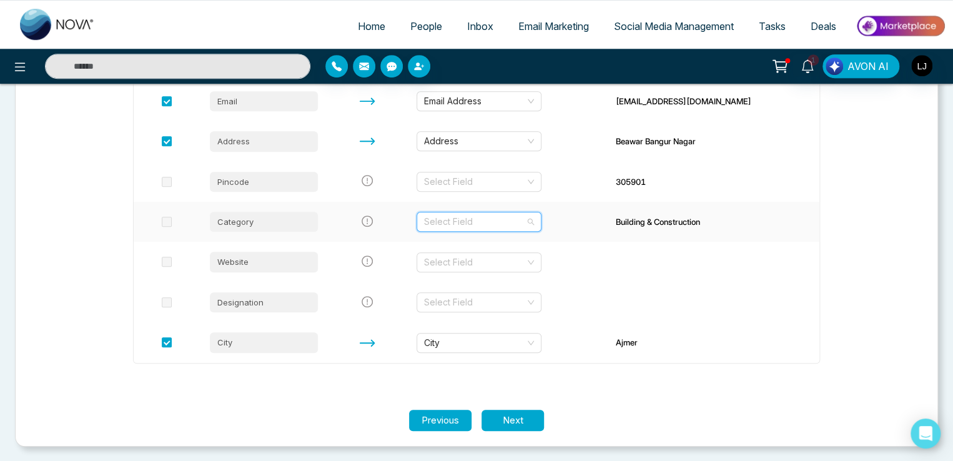
click at [488, 221] on input "search" at bounding box center [474, 221] width 101 height 19
type input "***"
click at [467, 263] on div "Tags" at bounding box center [494, 267] width 110 height 14
click at [515, 415] on button "Next" at bounding box center [513, 421] width 62 height 22
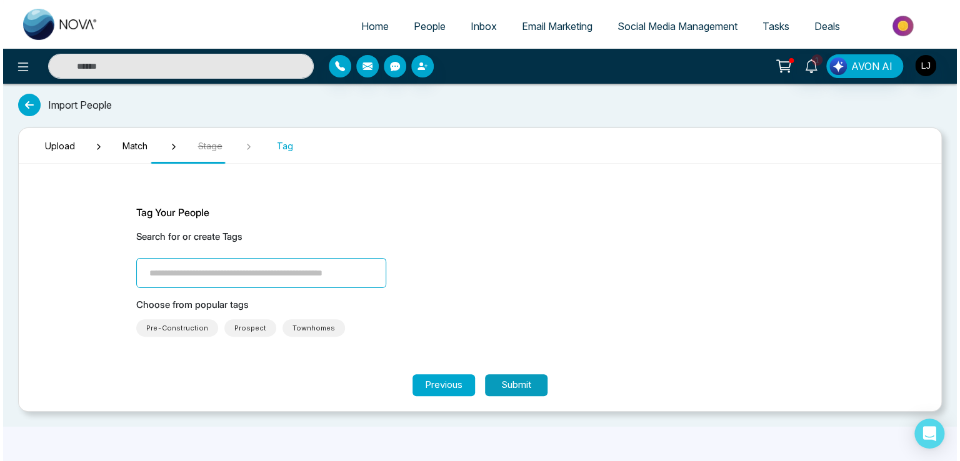
scroll to position [0, 0]
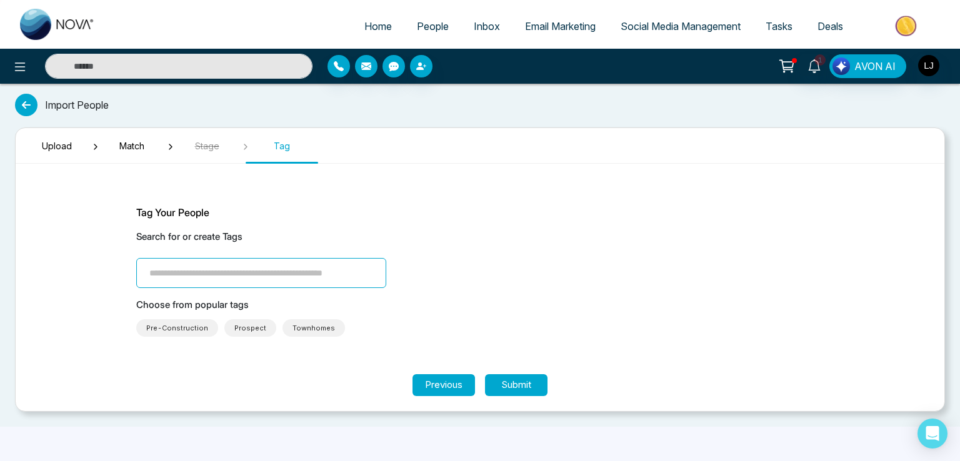
click at [170, 327] on span "Pre-Construction" at bounding box center [177, 328] width 62 height 12
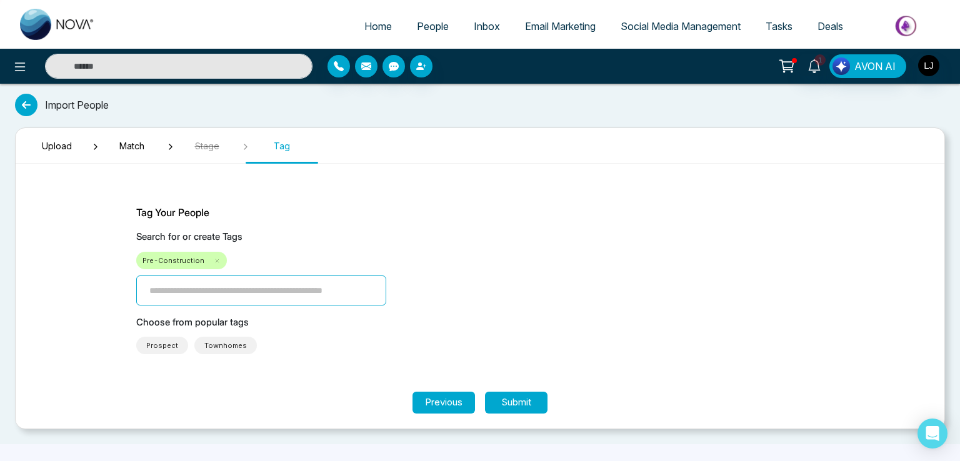
click at [194, 292] on input "search" at bounding box center [261, 290] width 250 height 30
type input "**********"
click at [512, 403] on button "Submit" at bounding box center [516, 403] width 62 height 22
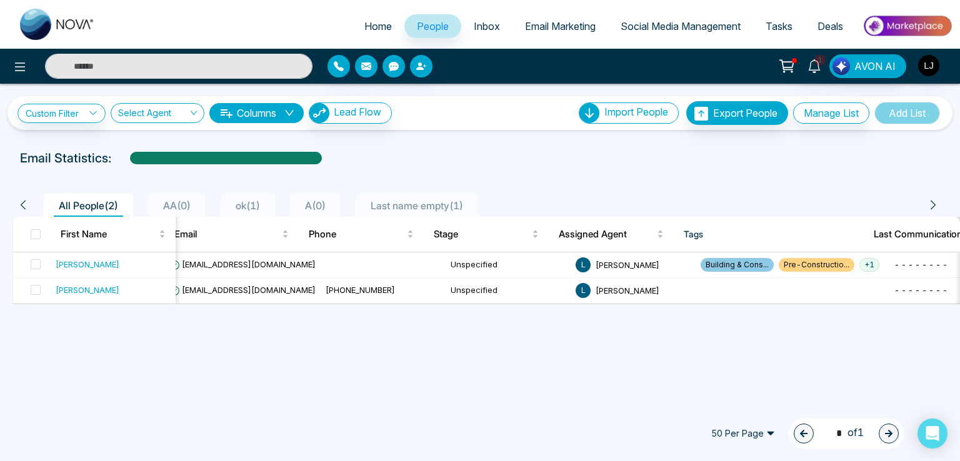
scroll to position [0, 164]
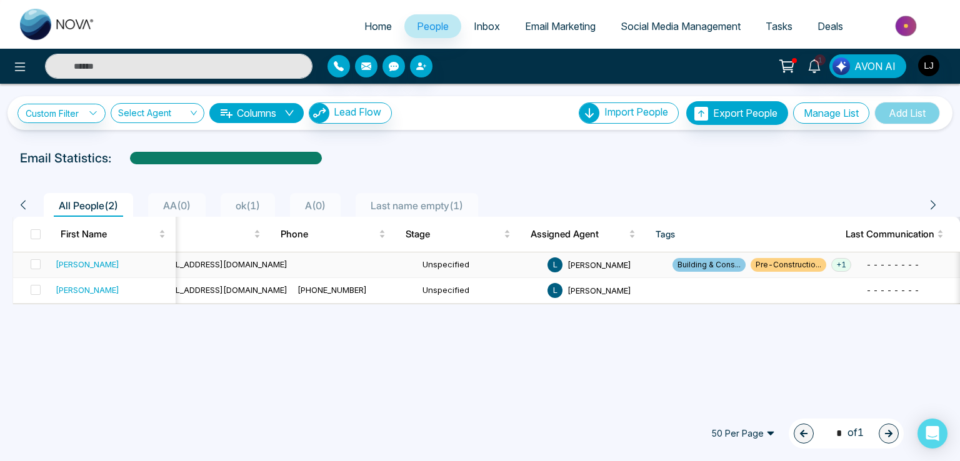
click at [831, 264] on span "+ 1" at bounding box center [841, 265] width 20 height 14
